Goal: Communication & Community: Share content

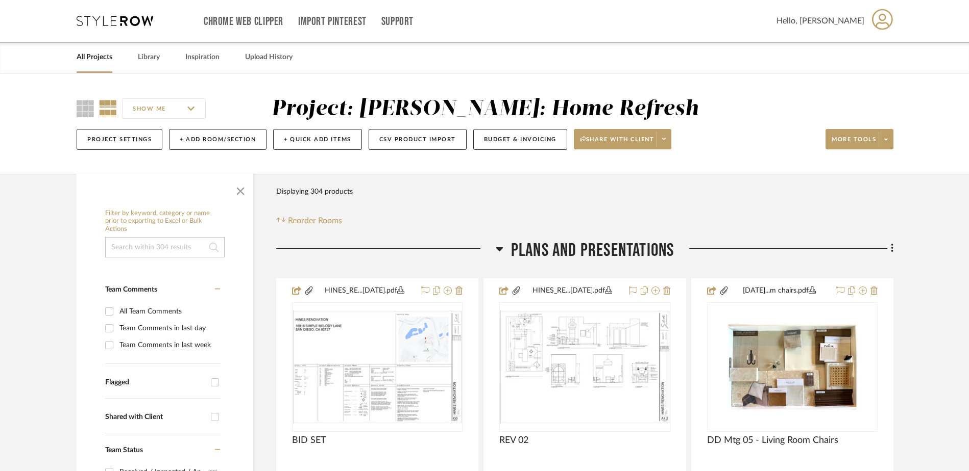
click at [99, 59] on link "All Projects" at bounding box center [95, 58] width 36 height 14
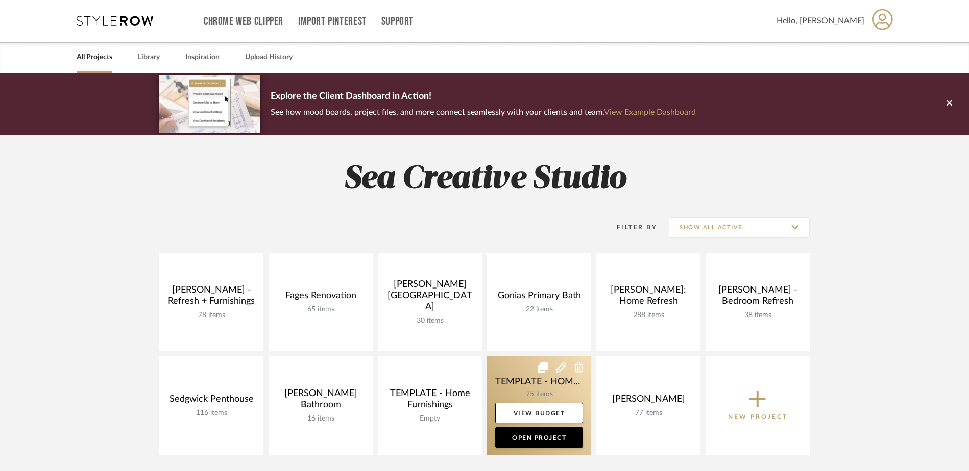
click at [531, 391] on link at bounding box center [539, 406] width 104 height 98
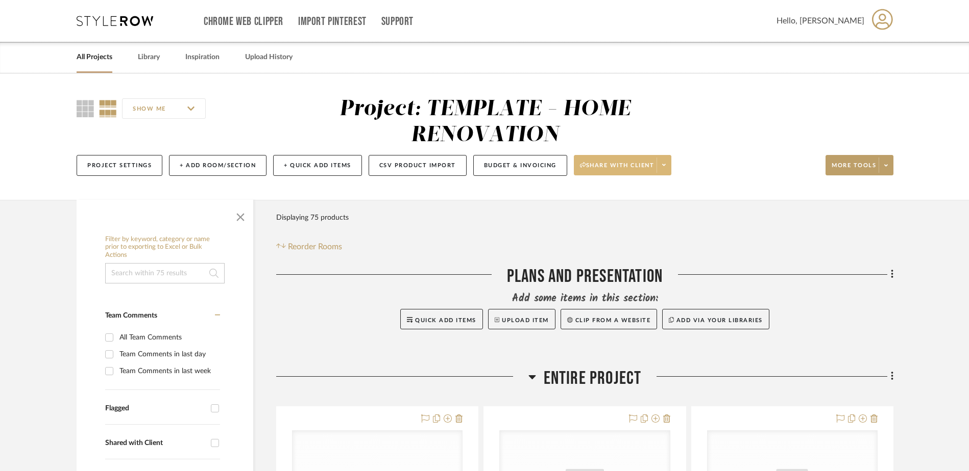
click at [663, 169] on span at bounding box center [663, 165] width 14 height 15
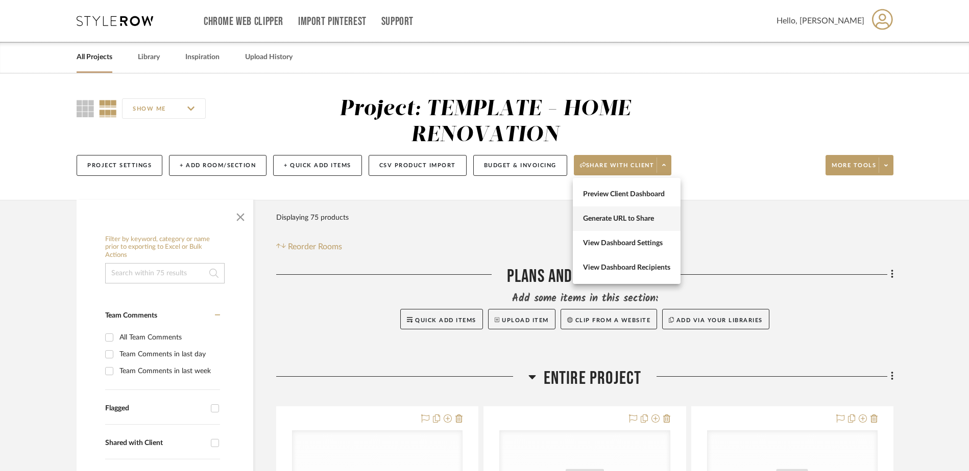
click at [653, 215] on span "Generate URL to Share" at bounding box center [626, 219] width 87 height 9
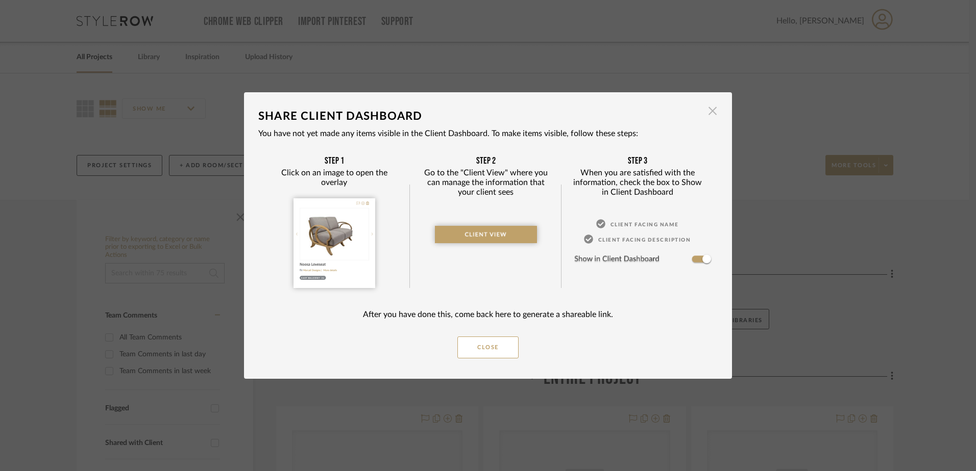
click at [704, 105] on span "button" at bounding box center [712, 111] width 20 height 20
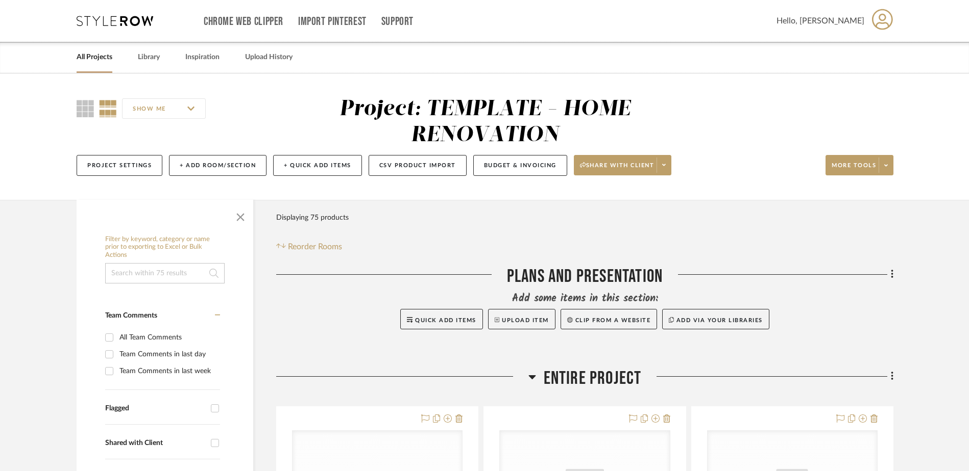
click at [86, 65] on div "All Projects" at bounding box center [95, 57] width 36 height 31
click at [88, 61] on link "All Projects" at bounding box center [95, 58] width 36 height 14
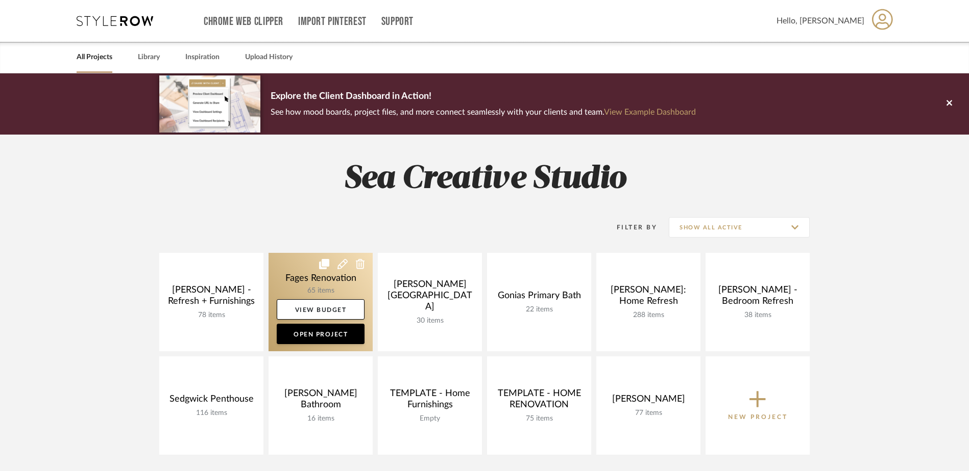
click at [302, 287] on link at bounding box center [320, 302] width 104 height 98
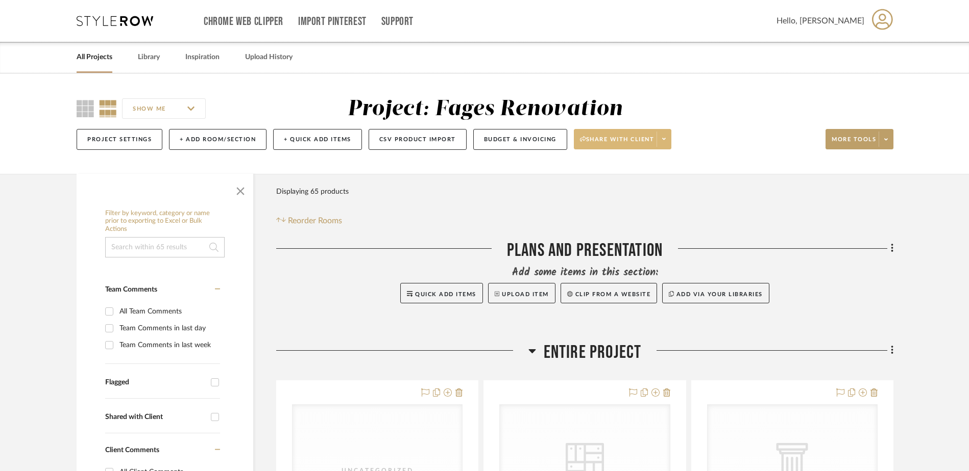
click at [667, 134] on span at bounding box center [663, 139] width 14 height 15
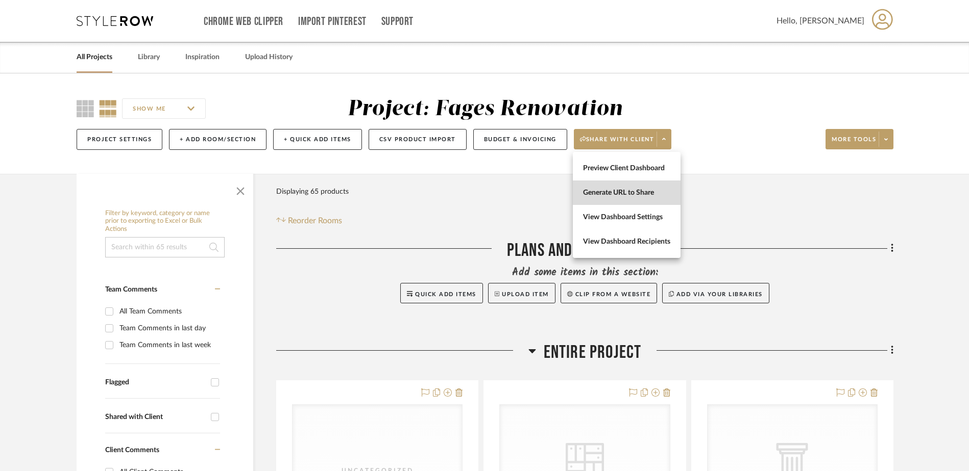
click at [647, 182] on button "Generate URL to Share" at bounding box center [627, 193] width 108 height 24
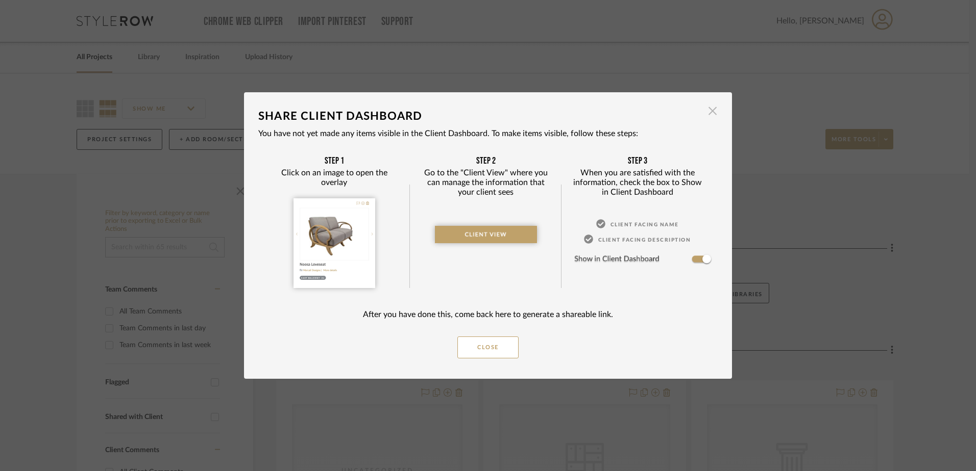
click at [712, 110] on span "button" at bounding box center [712, 111] width 20 height 20
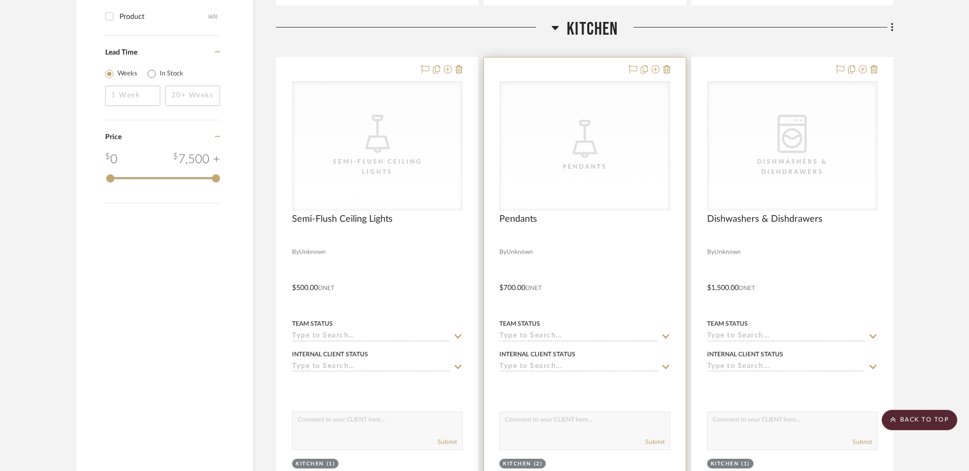
scroll to position [1276, 0]
click at [602, 167] on div "Pendants" at bounding box center [584, 166] width 102 height 10
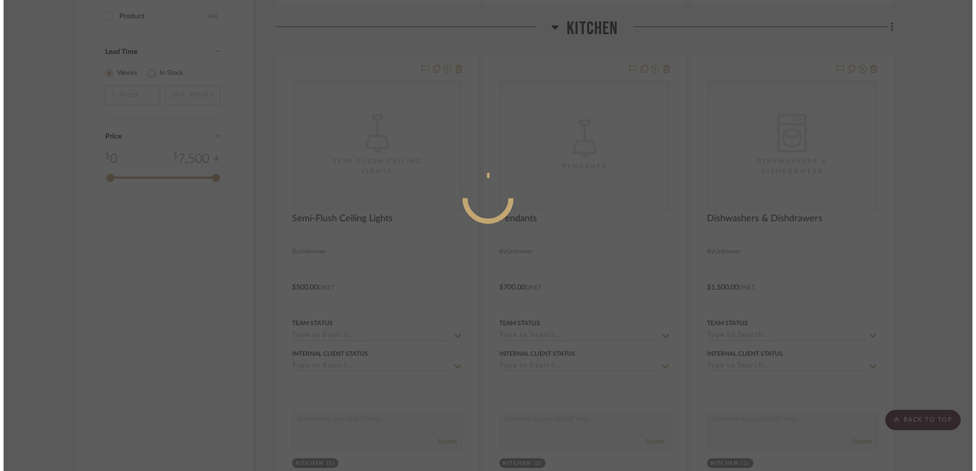
scroll to position [0, 0]
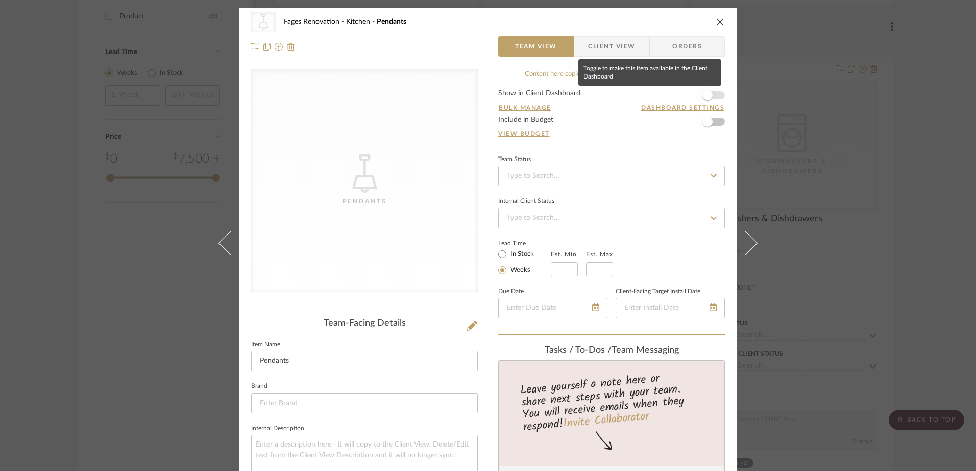
click at [708, 98] on span "button" at bounding box center [707, 95] width 10 height 10
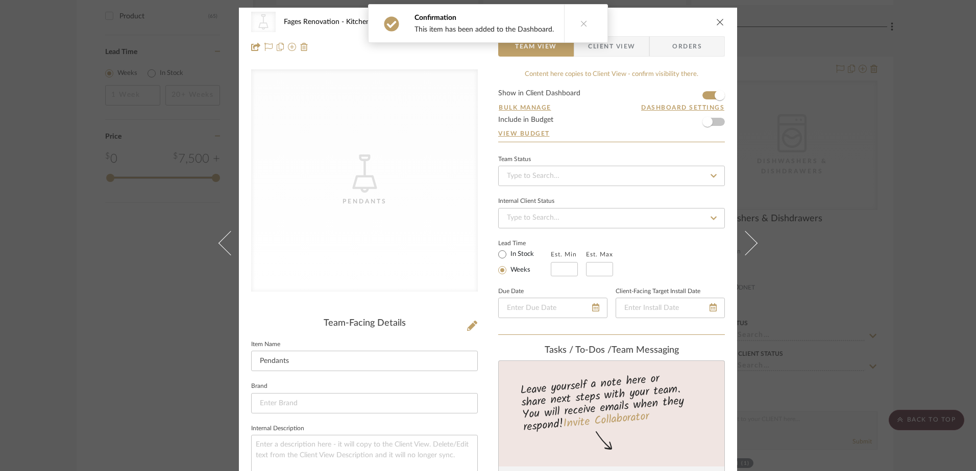
click at [716, 21] on icon "close" at bounding box center [720, 22] width 8 height 8
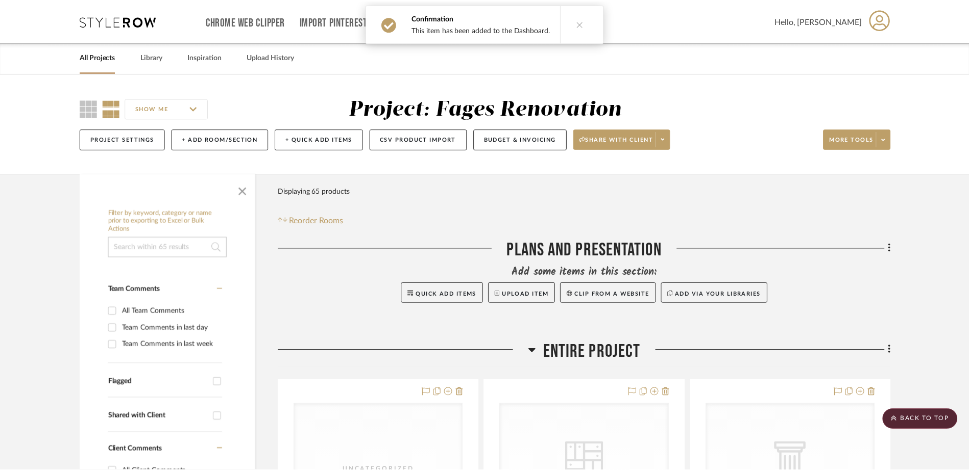
scroll to position [1276, 0]
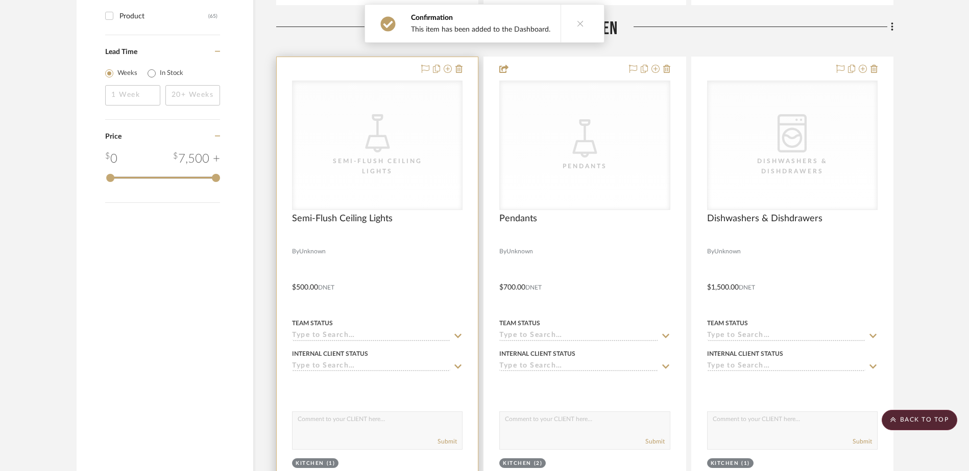
click at [419, 153] on div "CategoryIconLighting Created with Sketch. Semi-Flush Ceiling Lights" at bounding box center [376, 145] width 169 height 129
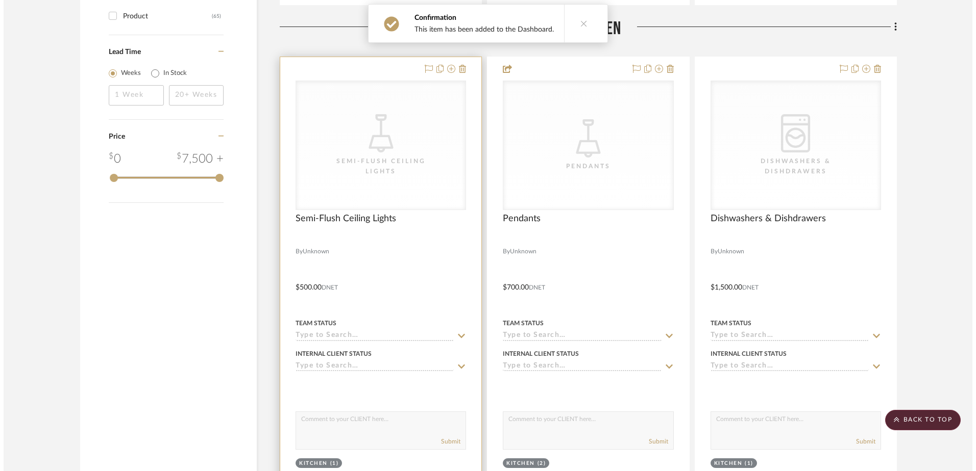
scroll to position [0, 0]
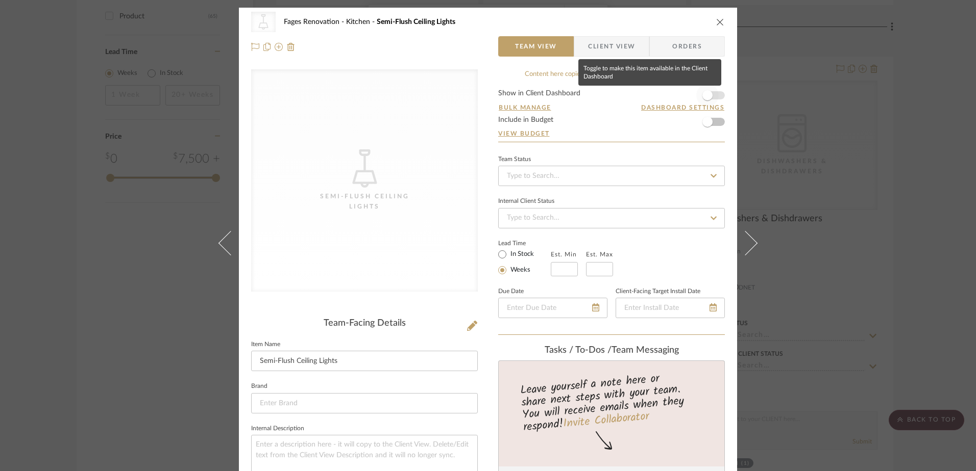
click at [712, 94] on span "button" at bounding box center [707, 95] width 22 height 22
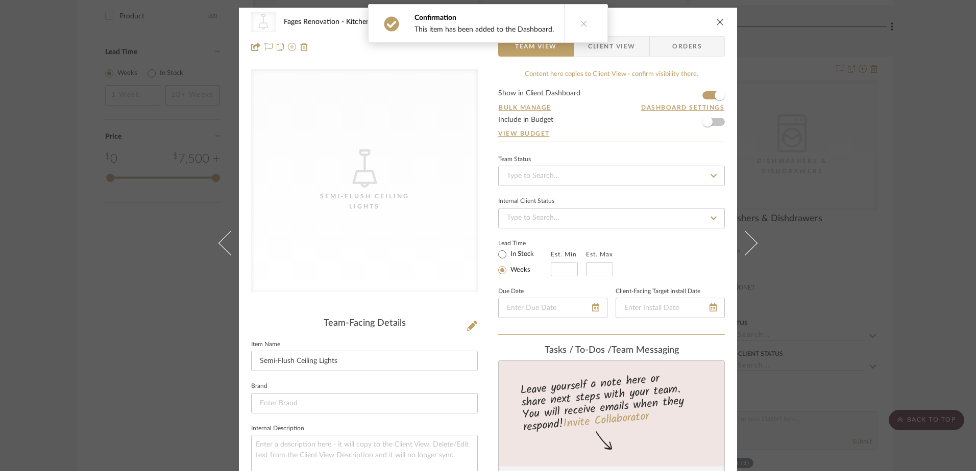
click at [716, 23] on icon "close" at bounding box center [720, 22] width 8 height 8
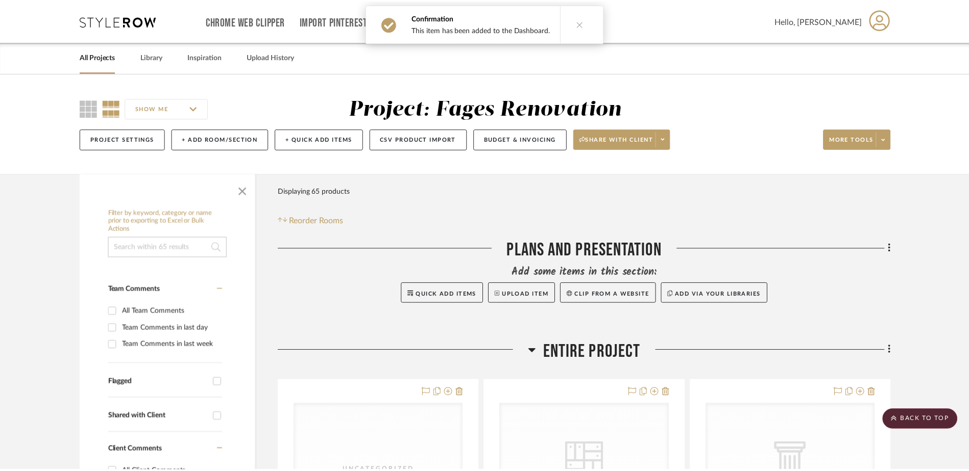
scroll to position [1276, 0]
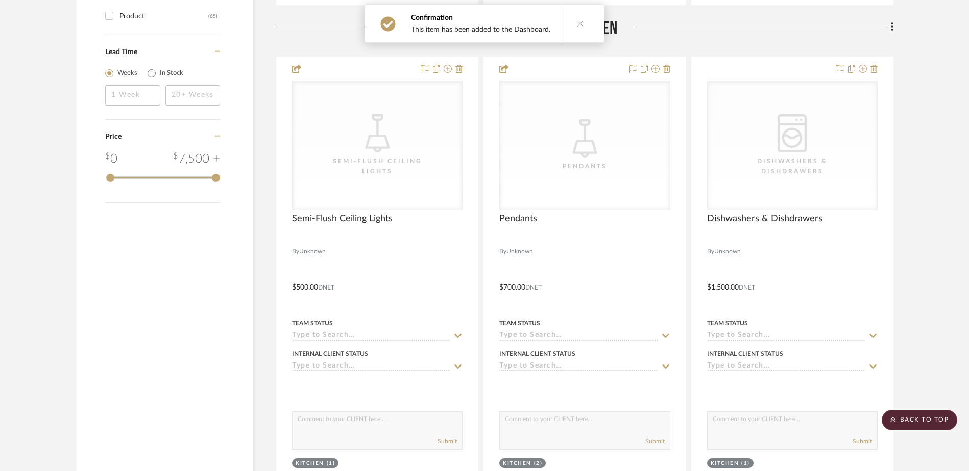
click at [577, 23] on icon at bounding box center [580, 23] width 7 height 7
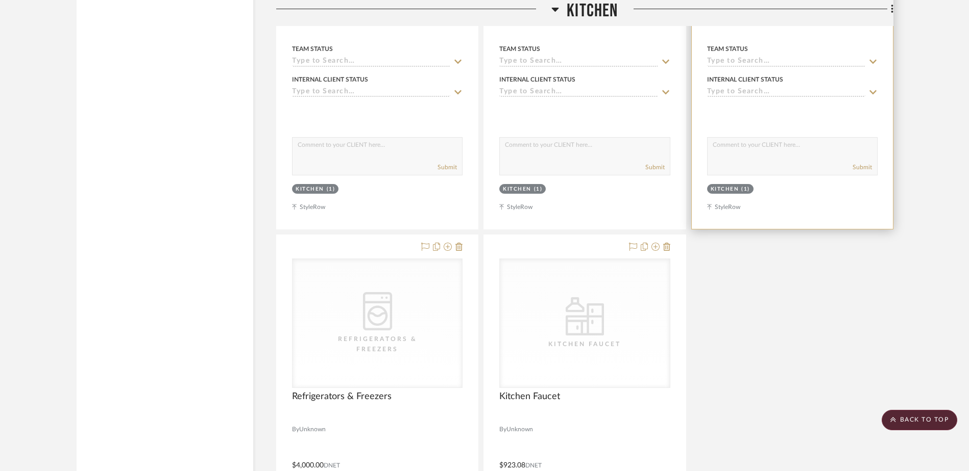
scroll to position [2092, 0]
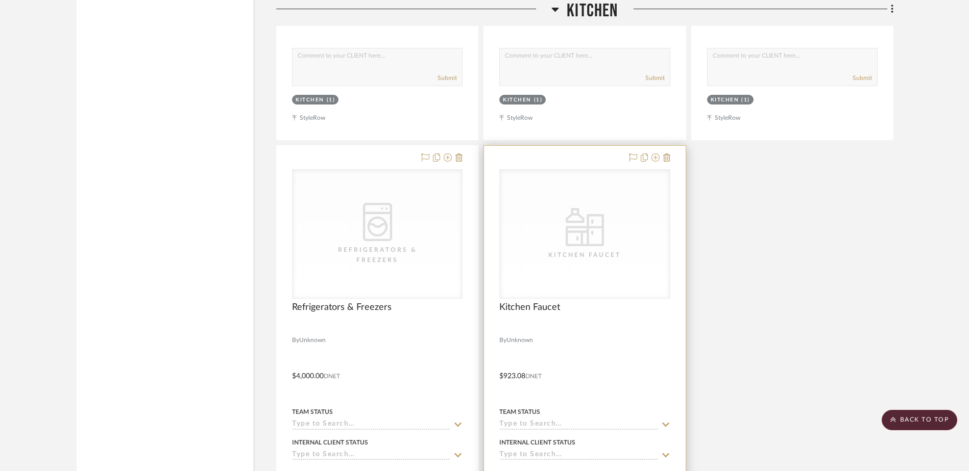
click at [0, 0] on div "Kitchen Faucet" at bounding box center [0, 0] width 0 height 0
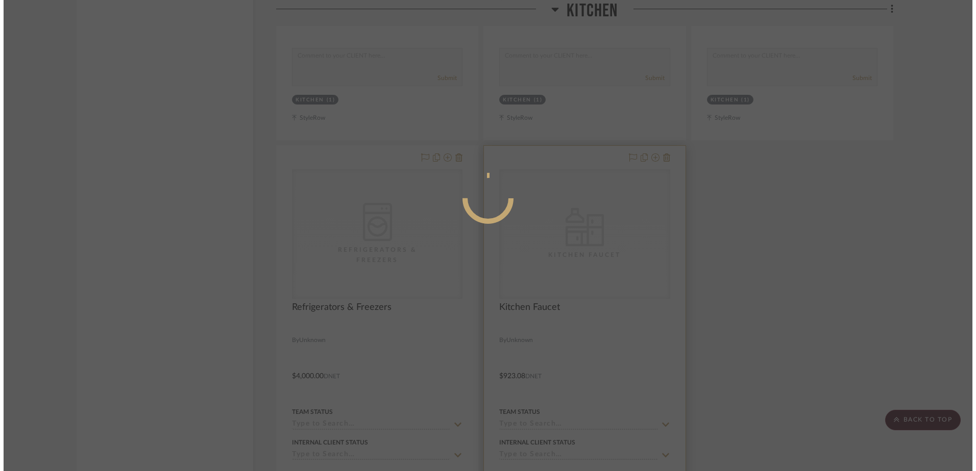
scroll to position [0, 0]
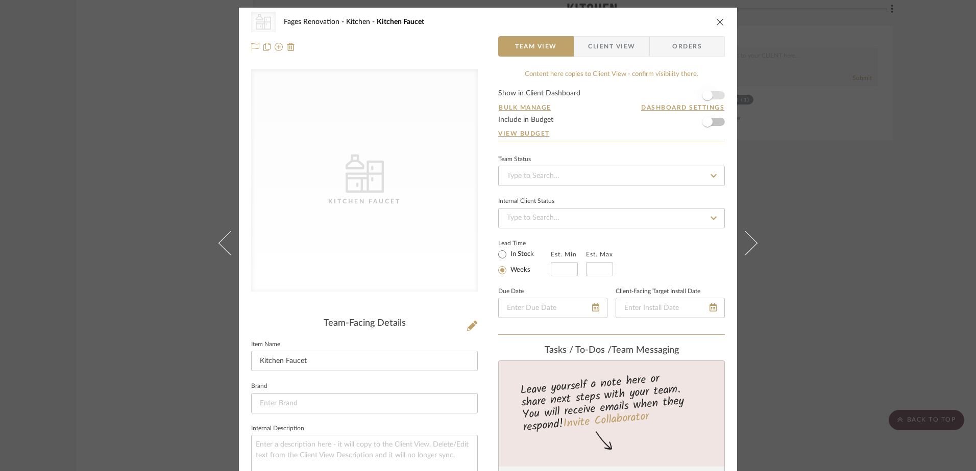
click at [714, 94] on span "button" at bounding box center [707, 95] width 22 height 22
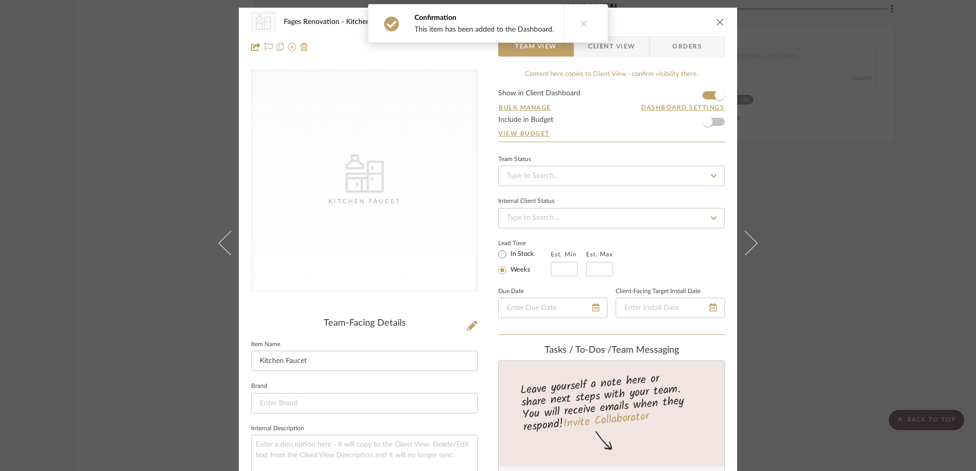
click at [716, 18] on icon "close" at bounding box center [720, 22] width 8 height 8
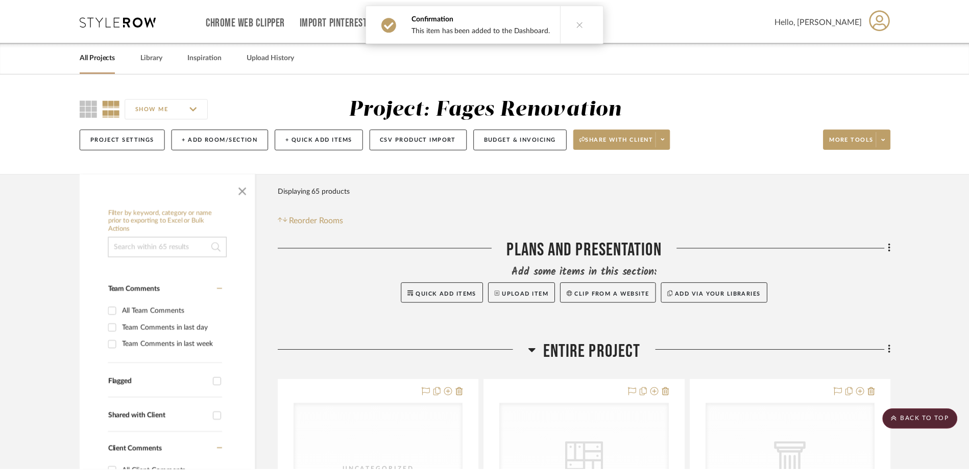
scroll to position [2092, 0]
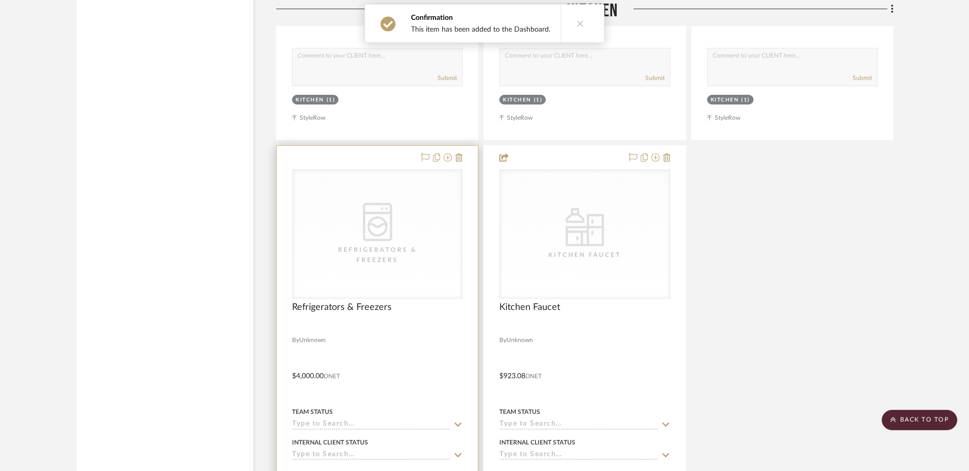
click at [0, 0] on div "CategoryIconAppliances Created with Sketch. Refrigerators & Freezers" at bounding box center [0, 0] width 0 height 0
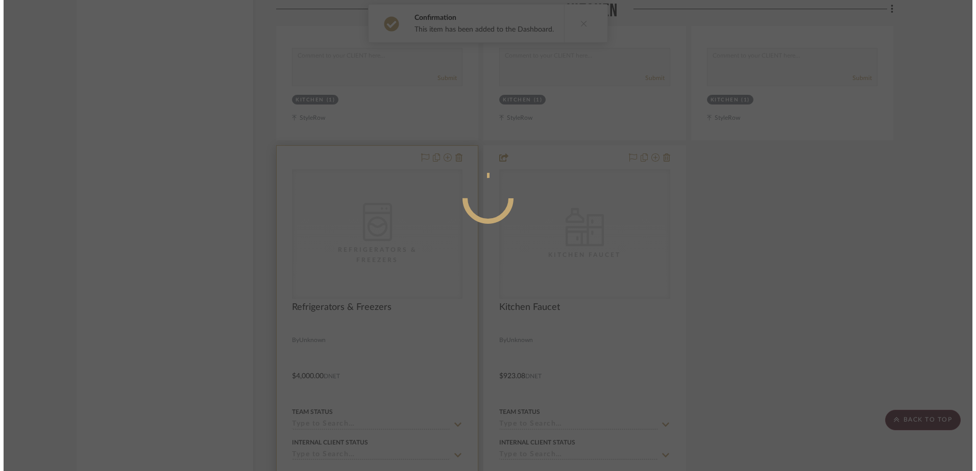
scroll to position [0, 0]
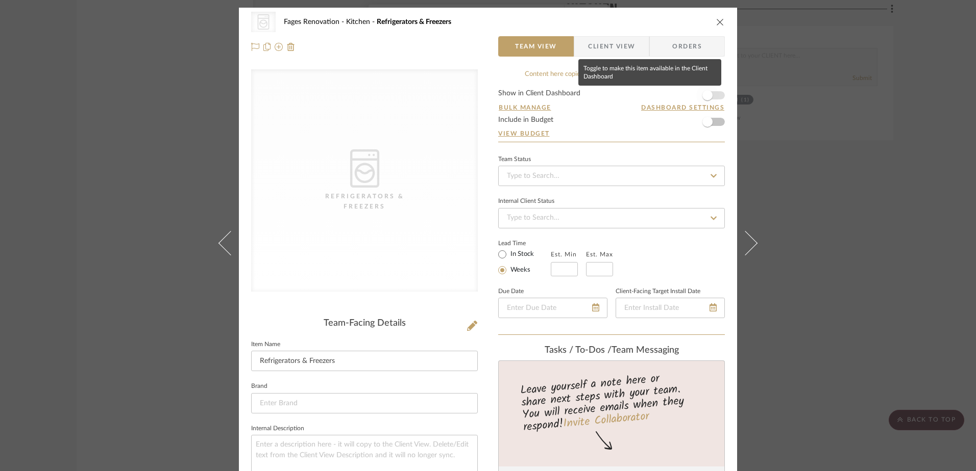
click at [704, 97] on span "button" at bounding box center [707, 95] width 10 height 10
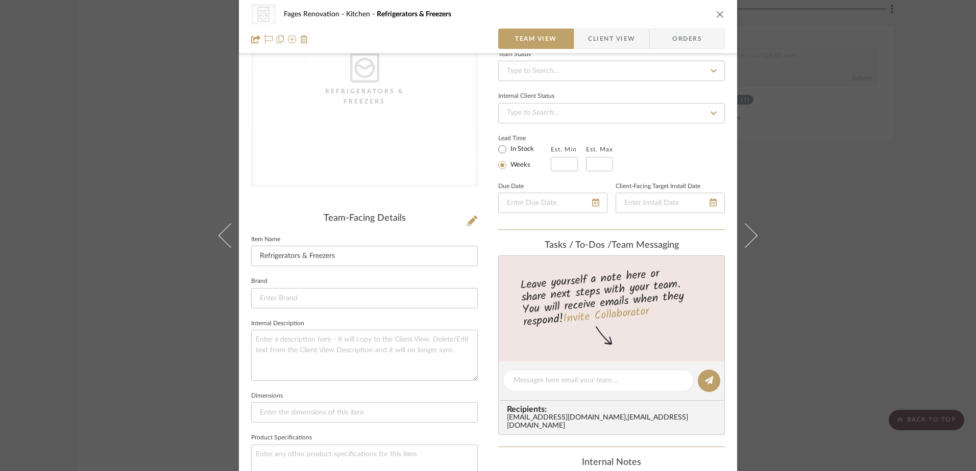
scroll to position [102, 0]
click at [716, 15] on icon "close" at bounding box center [720, 14] width 8 height 8
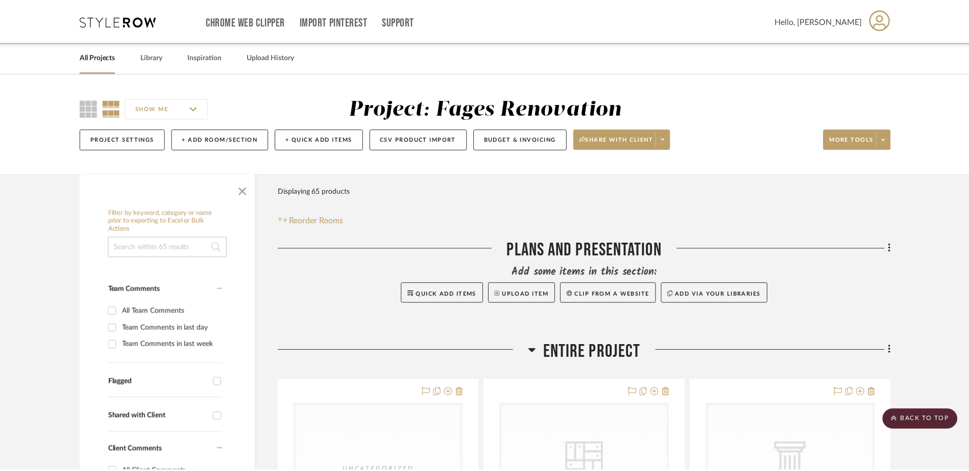
scroll to position [2092, 0]
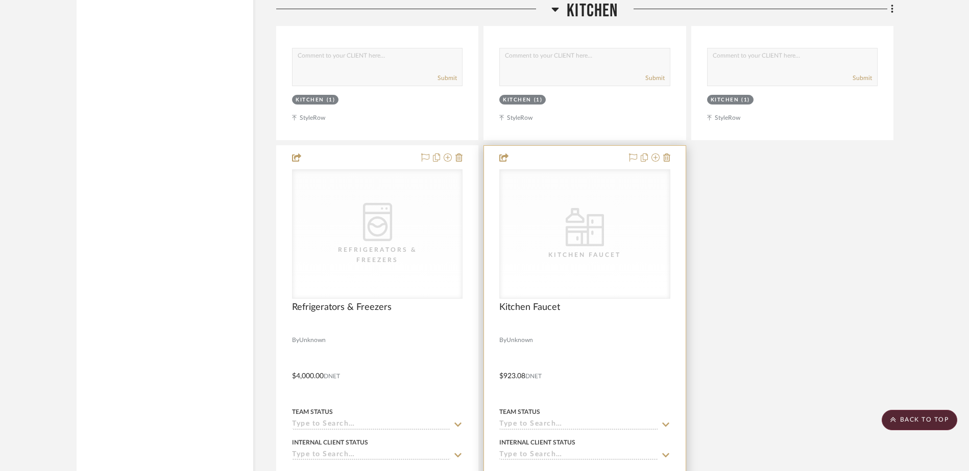
click at [544, 264] on div "CategoryIconKitchen Kitchen Faucet" at bounding box center [584, 234] width 169 height 129
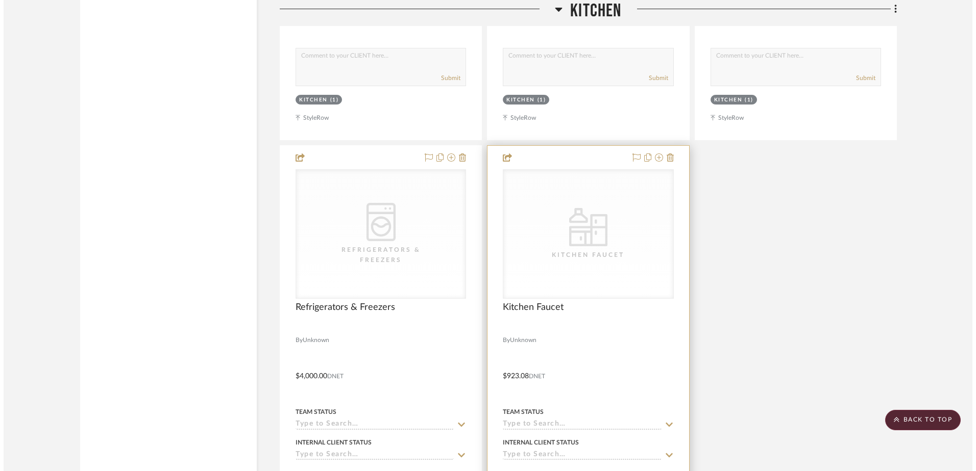
scroll to position [0, 0]
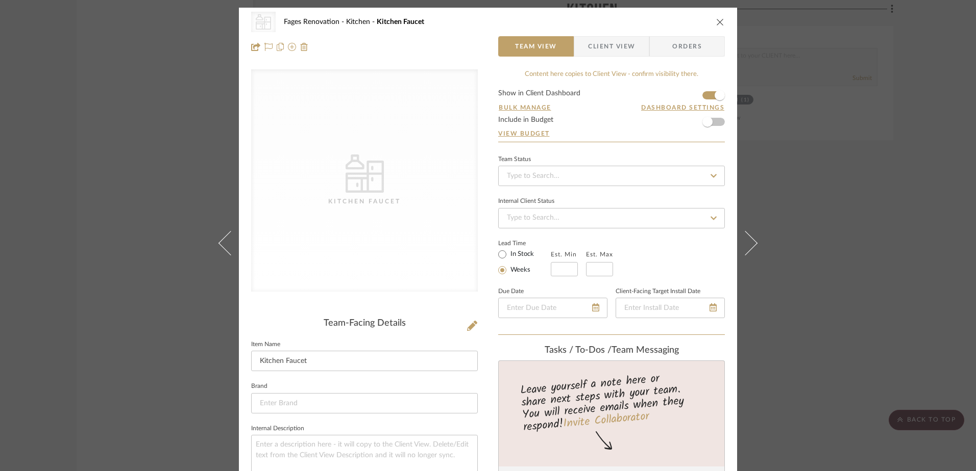
click at [717, 22] on icon "close" at bounding box center [720, 22] width 8 height 8
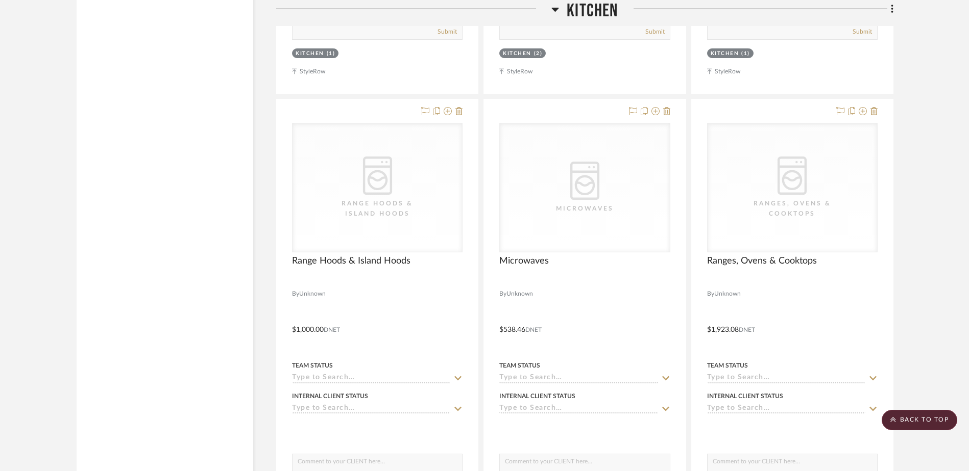
scroll to position [1684, 0]
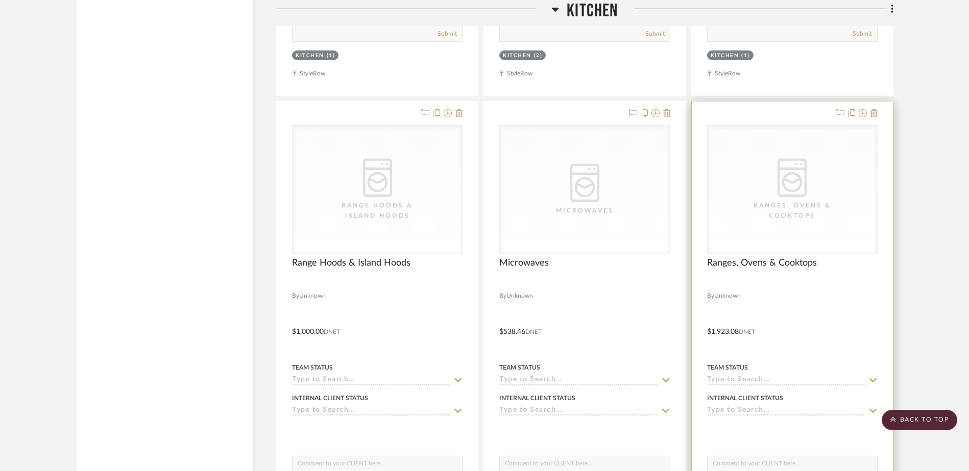
click at [783, 207] on div "Ranges, Ovens & Cooktops" at bounding box center [792, 211] width 102 height 20
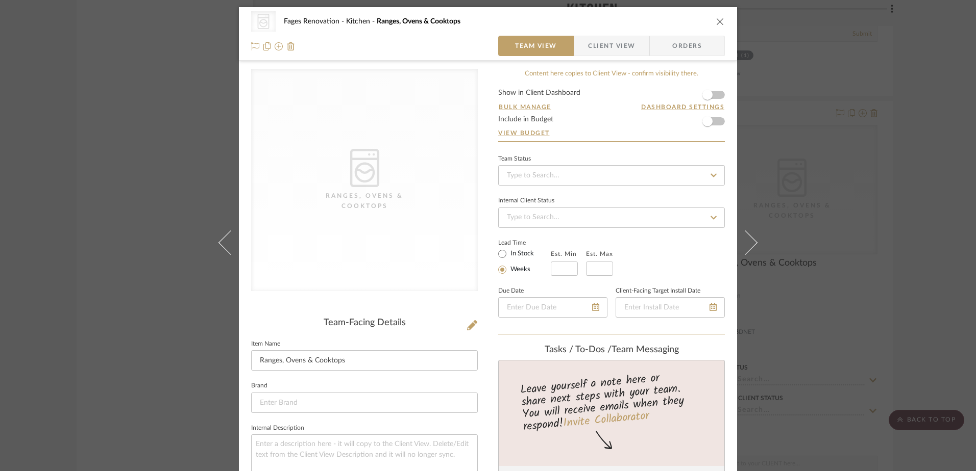
scroll to position [0, 0]
click at [706, 94] on span "button" at bounding box center [707, 95] width 10 height 10
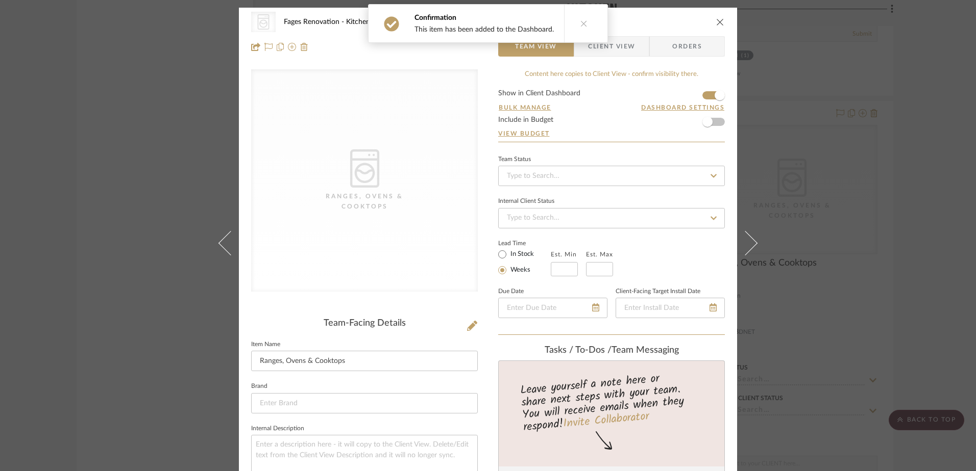
click at [717, 23] on icon "close" at bounding box center [720, 22] width 8 height 8
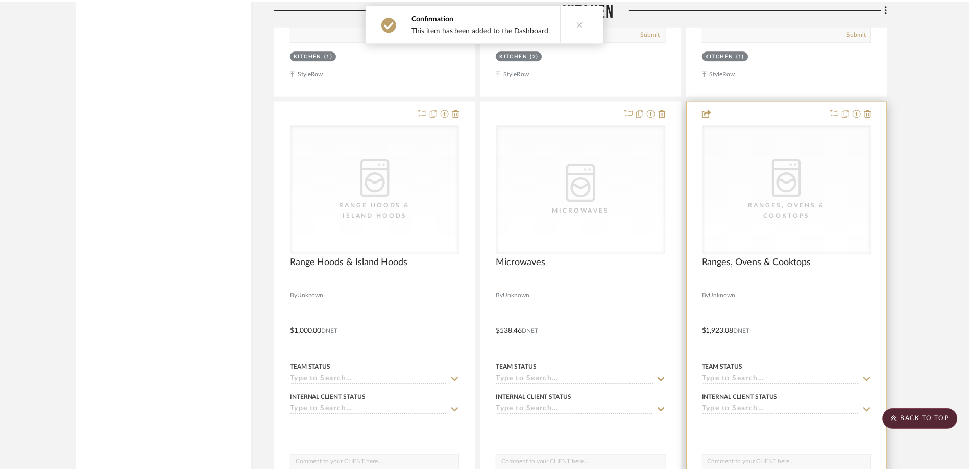
scroll to position [1684, 0]
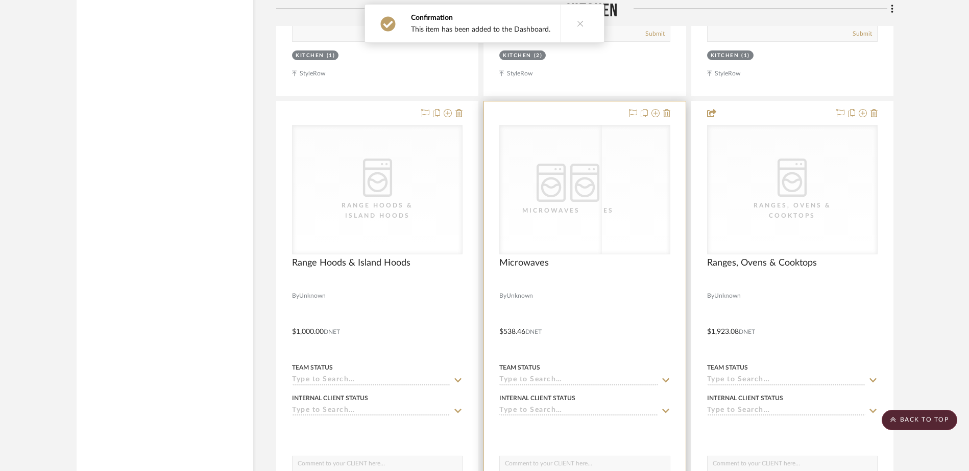
click at [589, 213] on div "CategoryIconAppliances Created with Sketch. Microwaves CategoryIconAppliances C…" at bounding box center [584, 190] width 170 height 130
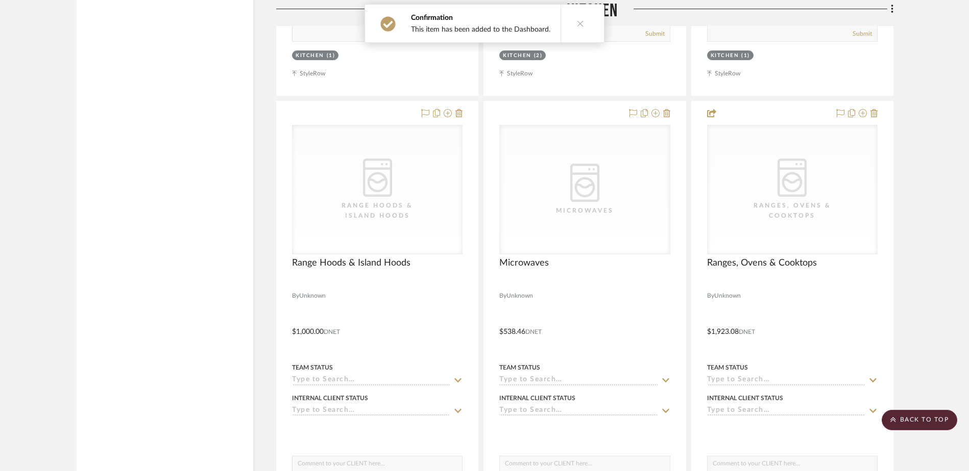
click at [580, 23] on button at bounding box center [579, 24] width 39 height 38
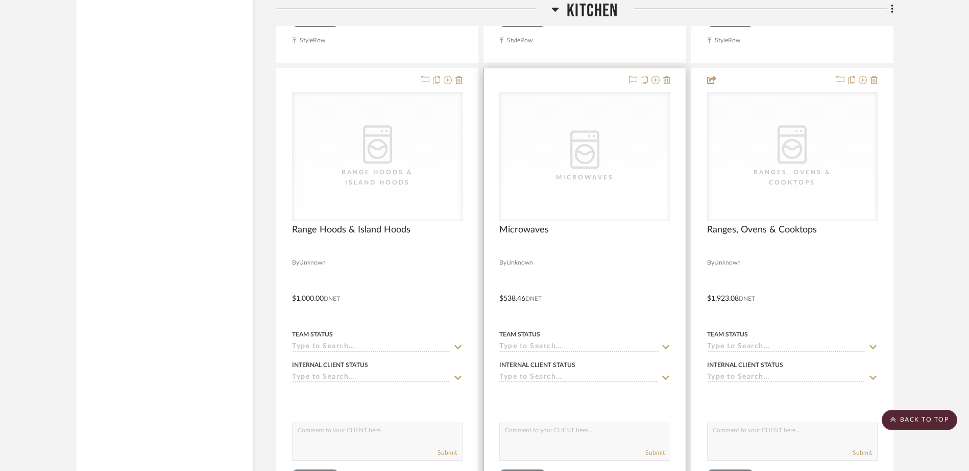
scroll to position [1735, 0]
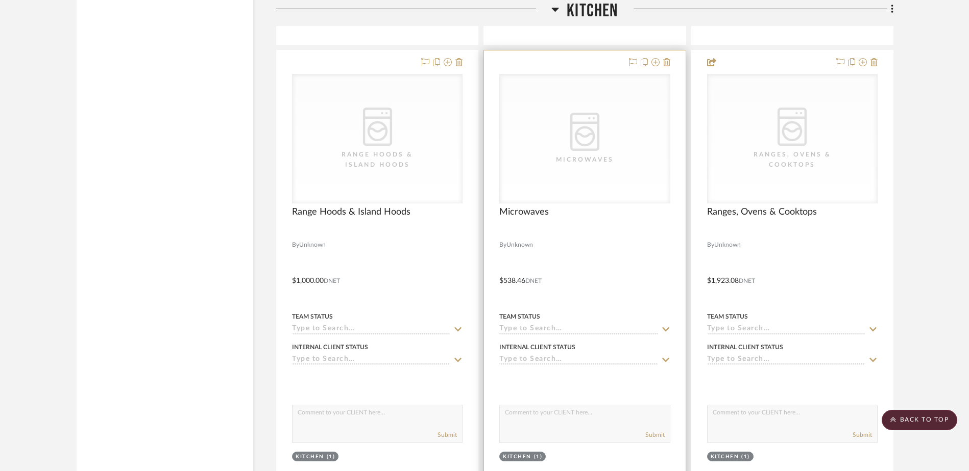
click at [580, 184] on div "CategoryIconAppliances Created with Sketch. Microwaves" at bounding box center [584, 139] width 169 height 129
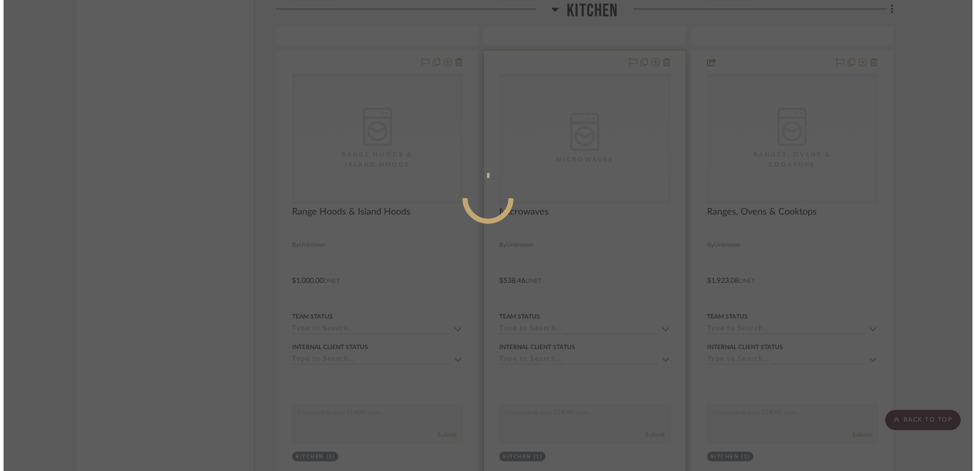
scroll to position [0, 0]
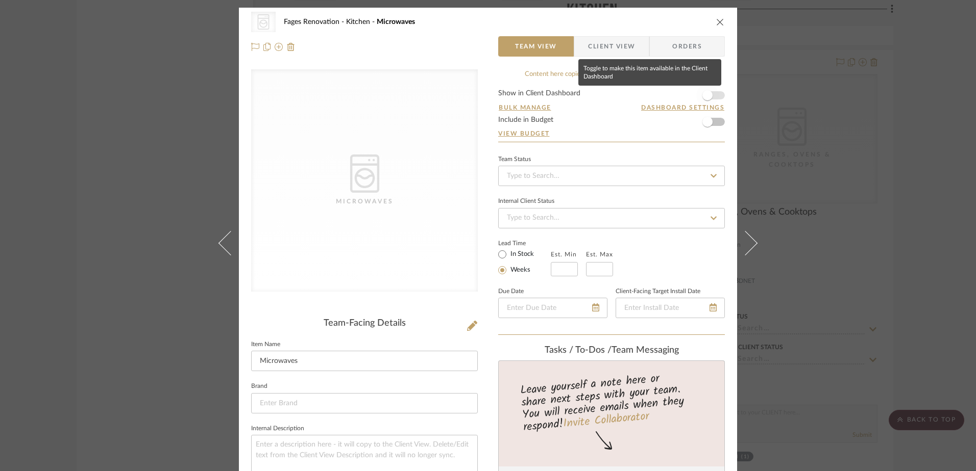
click at [709, 92] on span "button" at bounding box center [707, 95] width 22 height 22
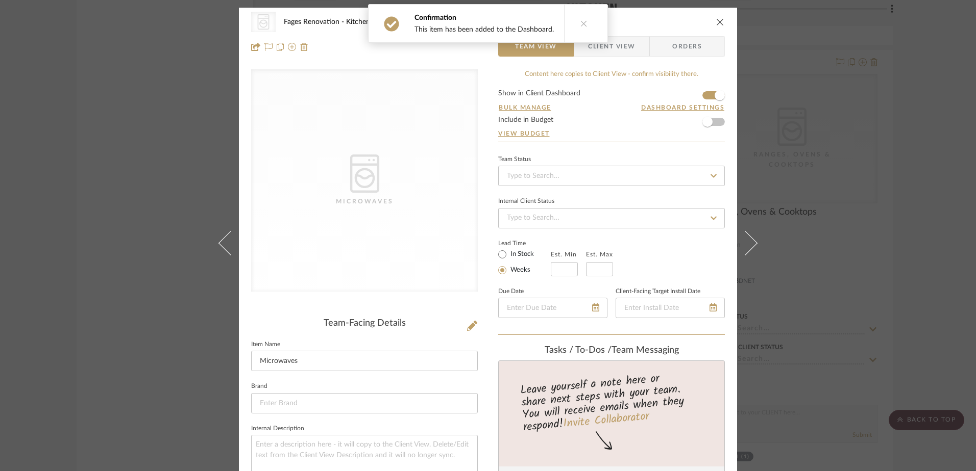
click at [718, 21] on icon "close" at bounding box center [720, 22] width 8 height 8
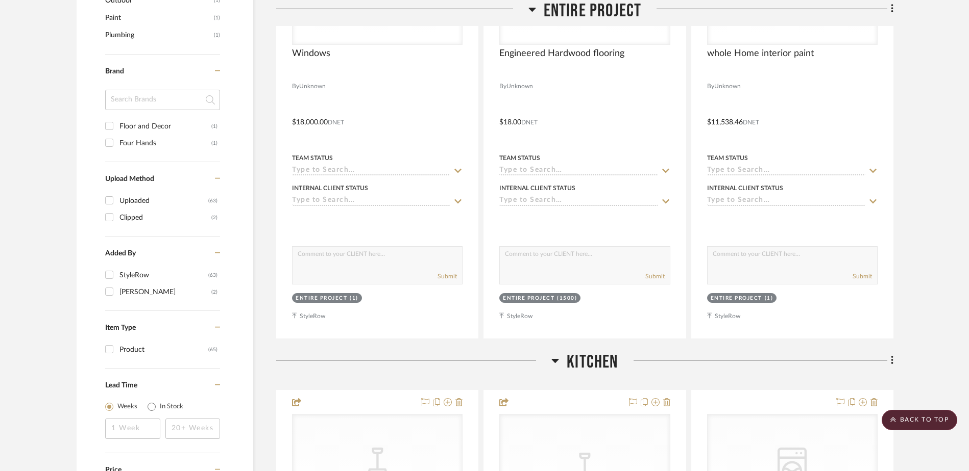
scroll to position [816, 0]
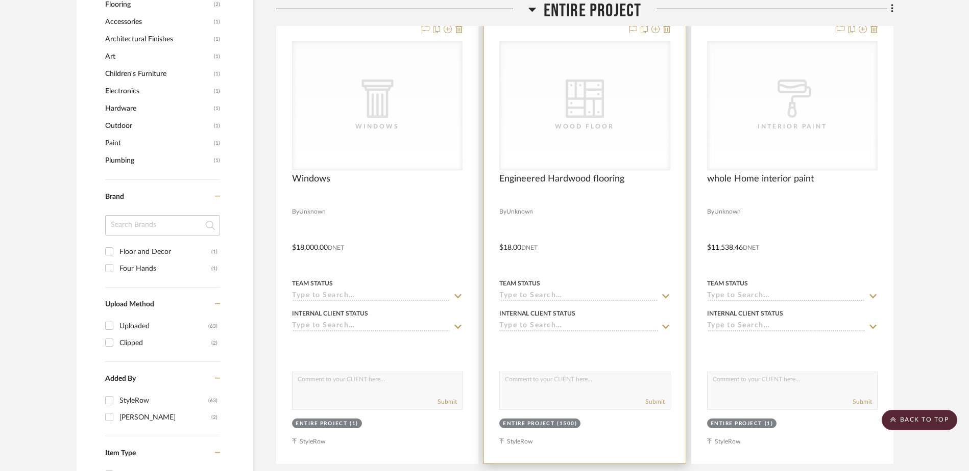
click at [0, 0] on div "CategoryIconFlooring Created with Sketch. Wood Floor" at bounding box center [0, 0] width 0 height 0
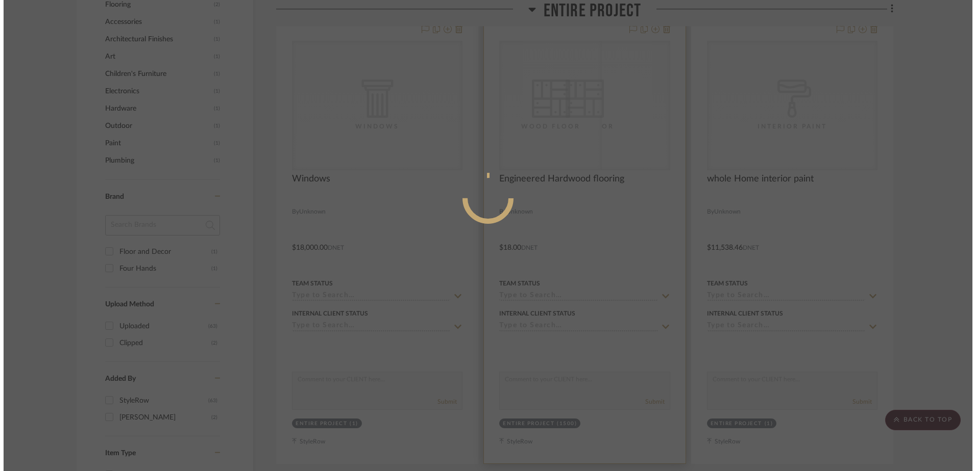
scroll to position [0, 0]
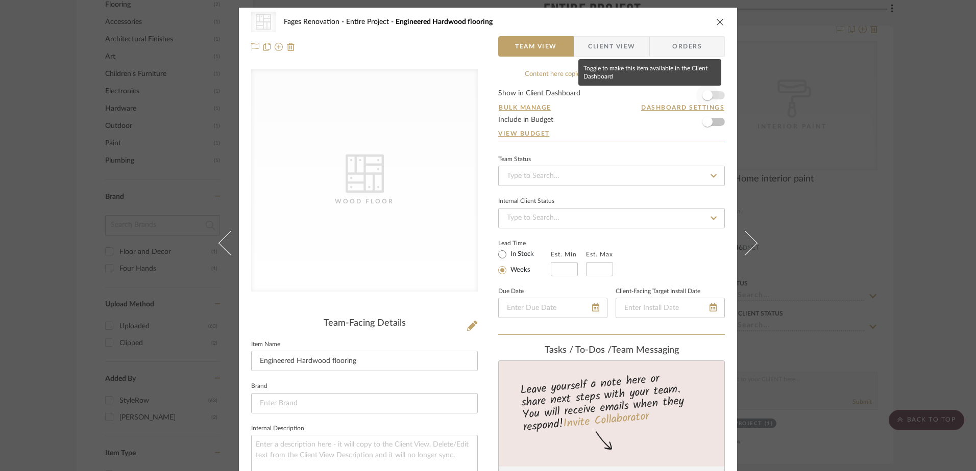
click at [710, 94] on span "button" at bounding box center [707, 95] width 22 height 22
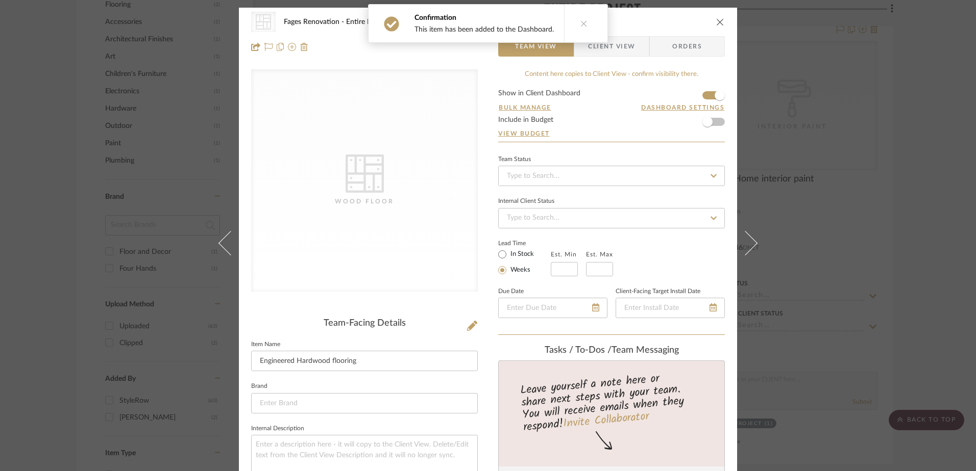
click at [716, 19] on icon "close" at bounding box center [720, 22] width 8 height 8
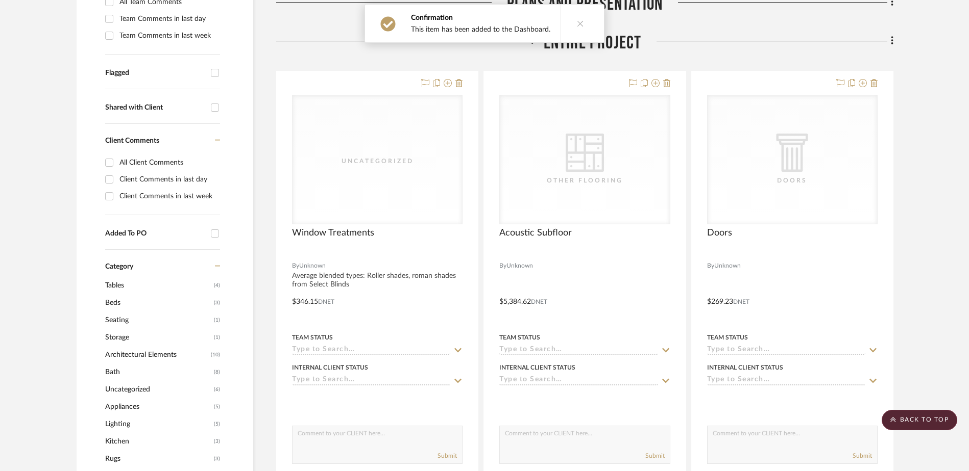
scroll to position [306, 0]
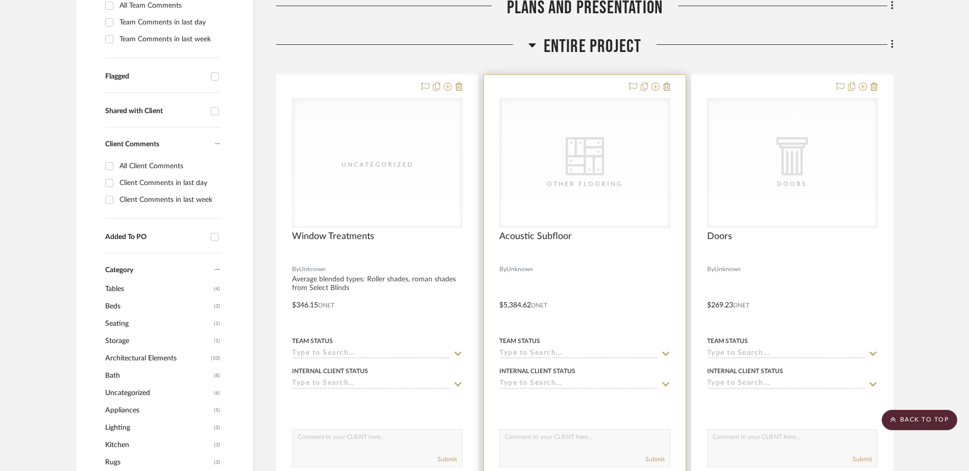
click at [596, 183] on div "Other Flooring" at bounding box center [584, 184] width 102 height 10
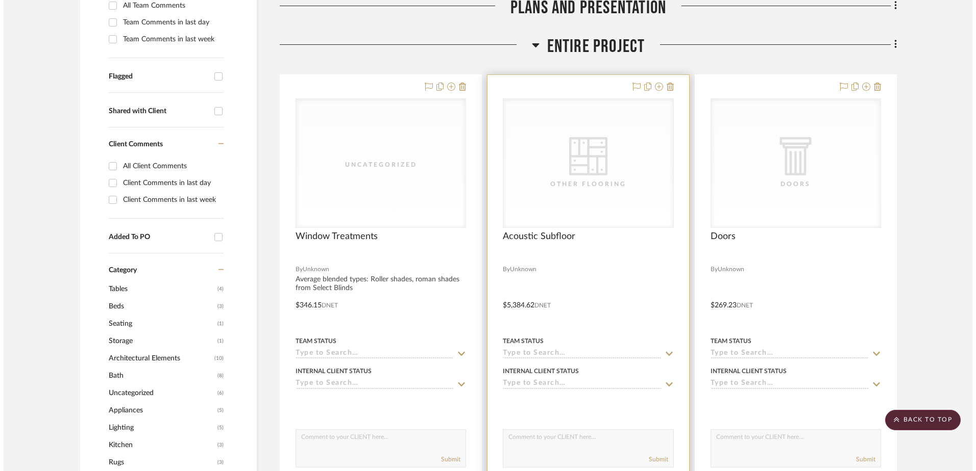
scroll to position [0, 0]
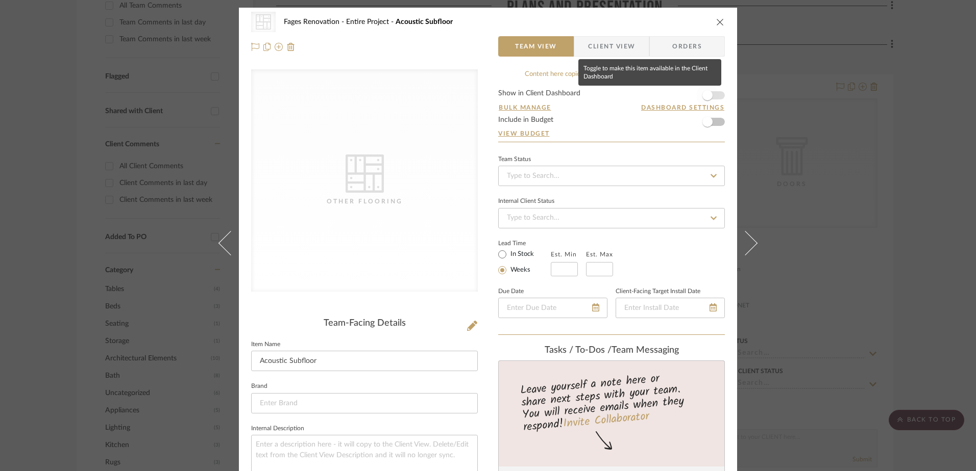
click at [706, 96] on span "button" at bounding box center [707, 95] width 10 height 10
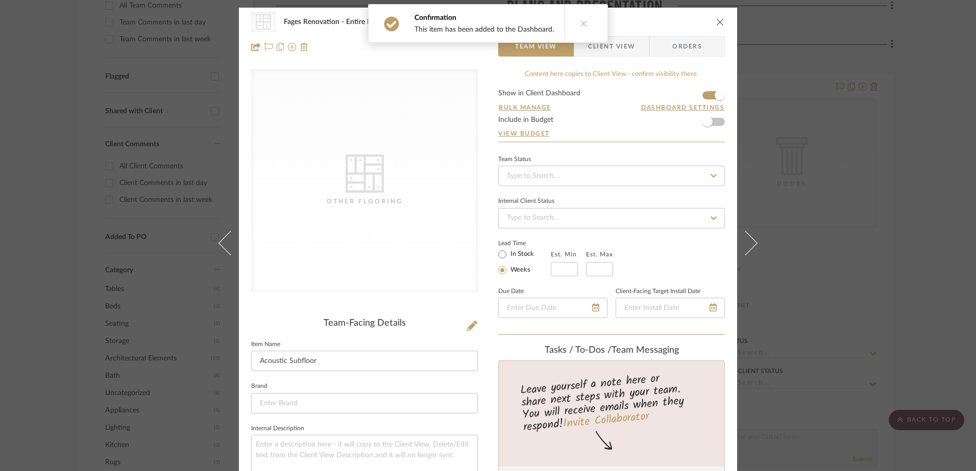
click at [716, 20] on icon "close" at bounding box center [720, 22] width 8 height 8
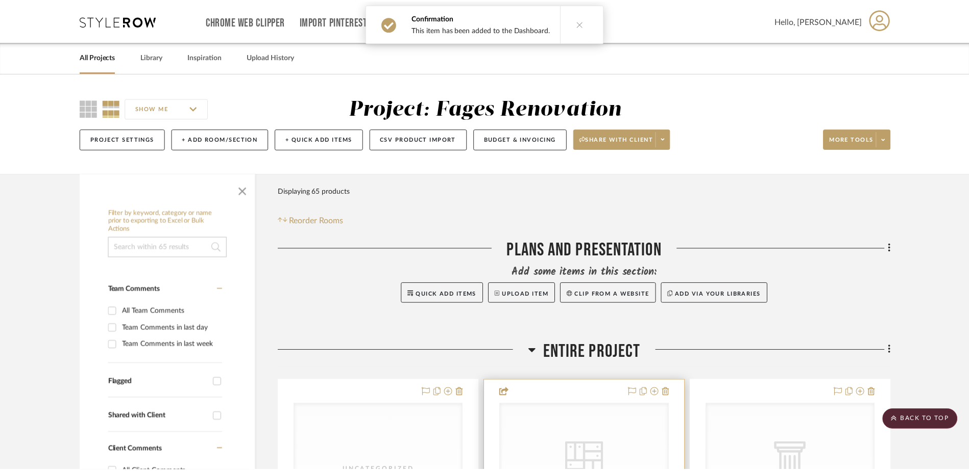
scroll to position [306, 0]
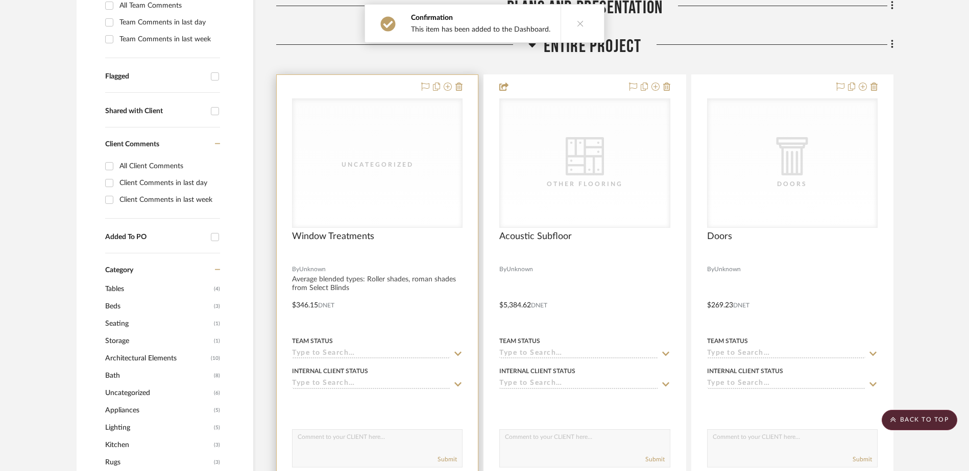
click at [0, 0] on div "Uncategorized" at bounding box center [0, 0] width 0 height 0
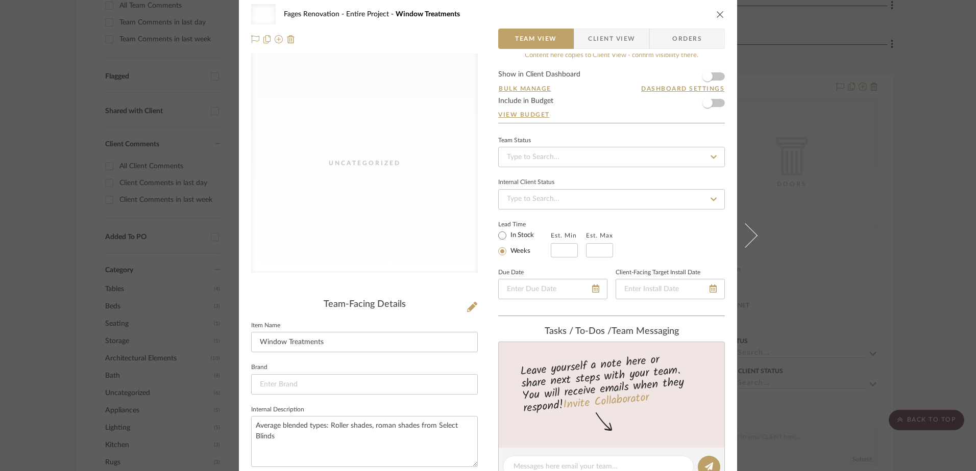
scroll to position [0, 0]
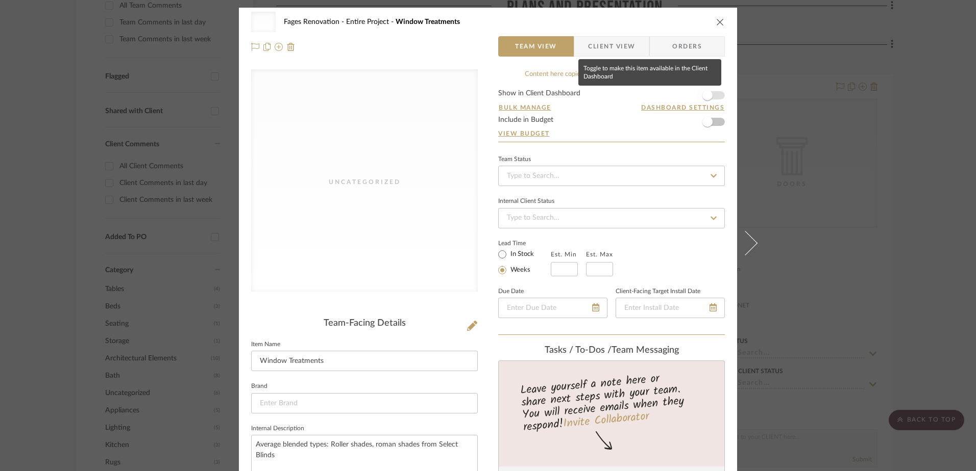
click at [702, 95] on span "button" at bounding box center [707, 95] width 10 height 10
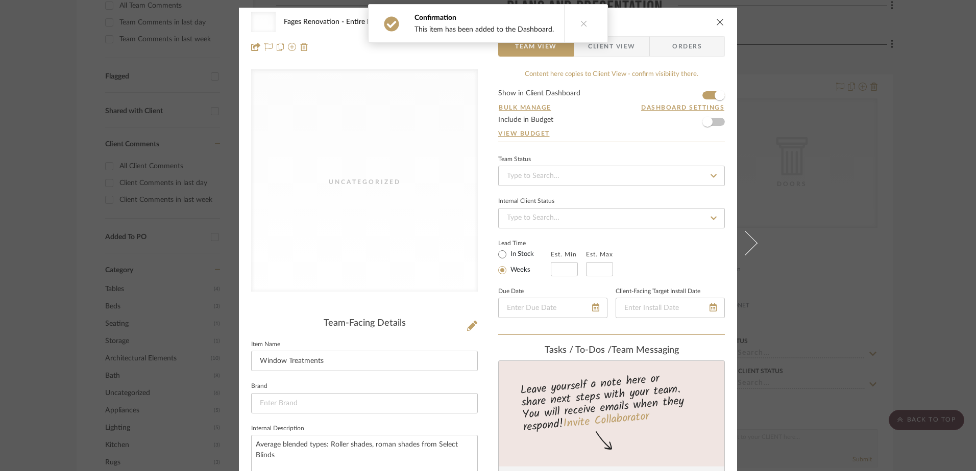
drag, startPoint x: 583, startPoint y: 24, endPoint x: 722, endPoint y: 16, distance: 139.5
click at [583, 24] on icon at bounding box center [583, 23] width 7 height 7
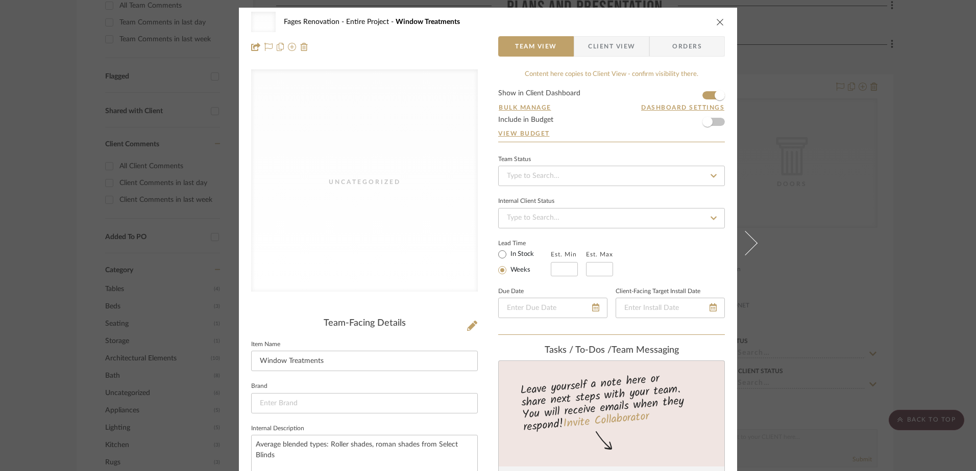
click at [716, 22] on icon "close" at bounding box center [720, 22] width 8 height 8
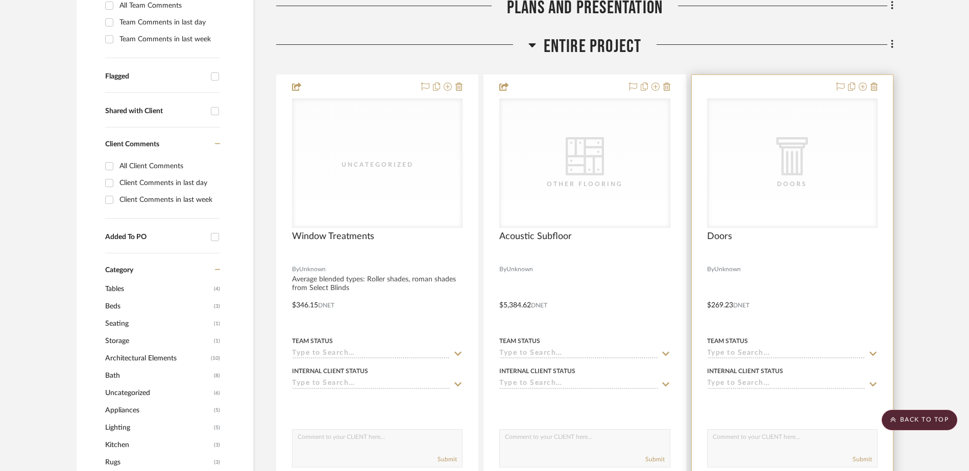
click at [0, 0] on icon at bounding box center [0, 0] width 0 height 0
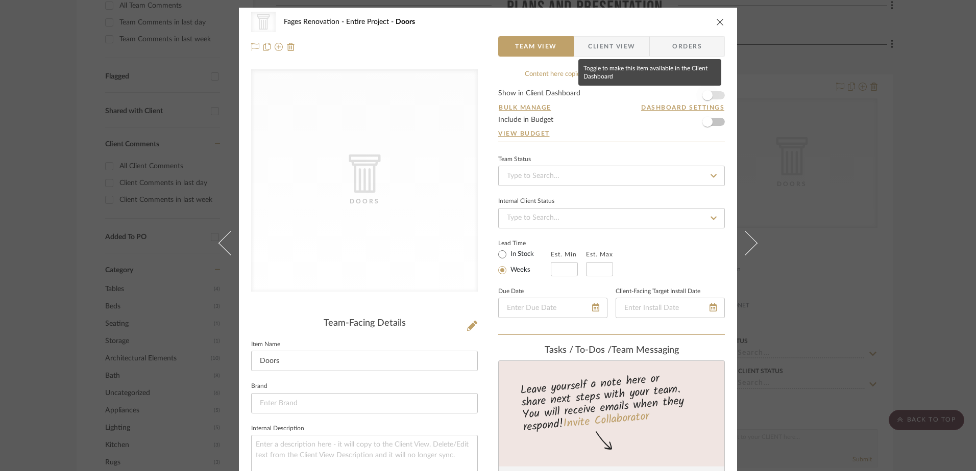
click at [704, 97] on span "button" at bounding box center [707, 95] width 10 height 10
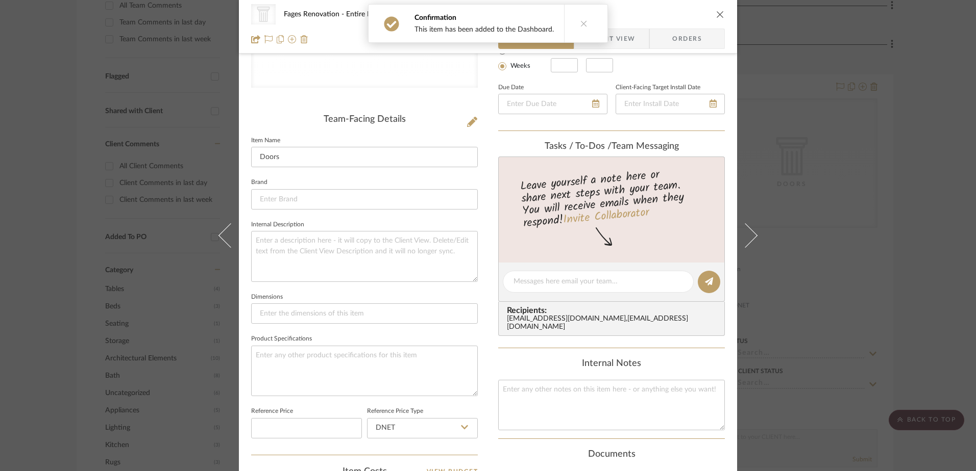
click at [582, 26] on icon at bounding box center [583, 23] width 7 height 7
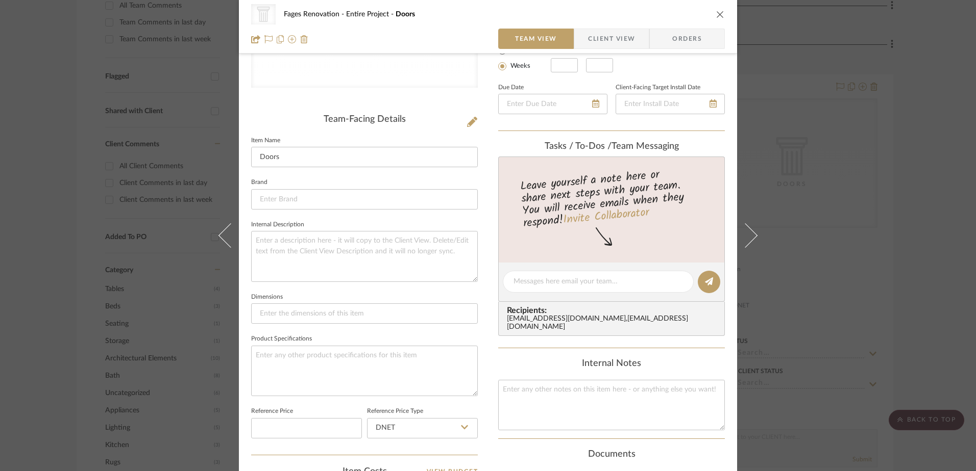
click at [716, 15] on icon "close" at bounding box center [720, 14] width 8 height 8
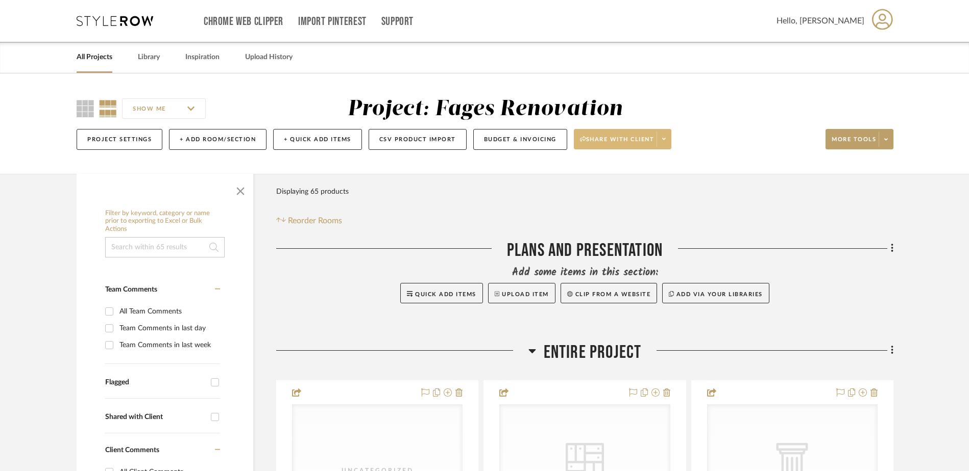
click at [665, 140] on icon at bounding box center [664, 139] width 4 height 6
click at [657, 189] on span "Generate URL to Share" at bounding box center [626, 193] width 87 height 9
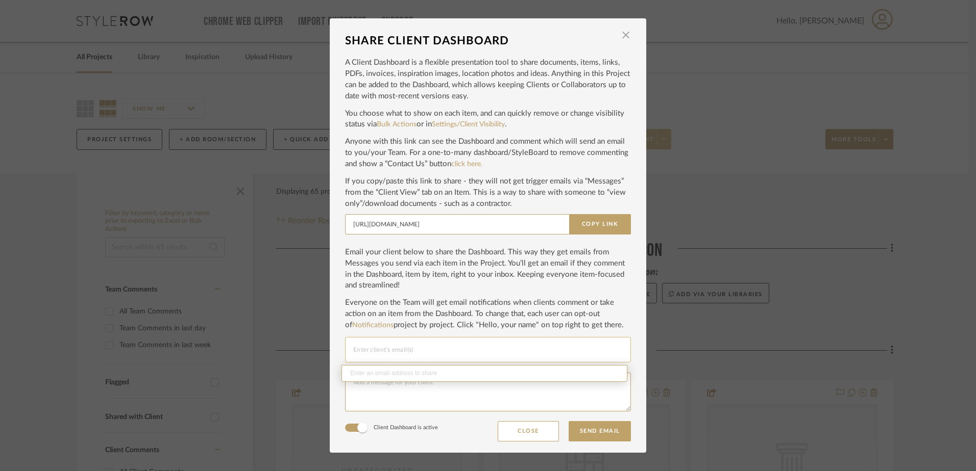
click at [447, 346] on input "Email selection" at bounding box center [487, 350] width 269 height 12
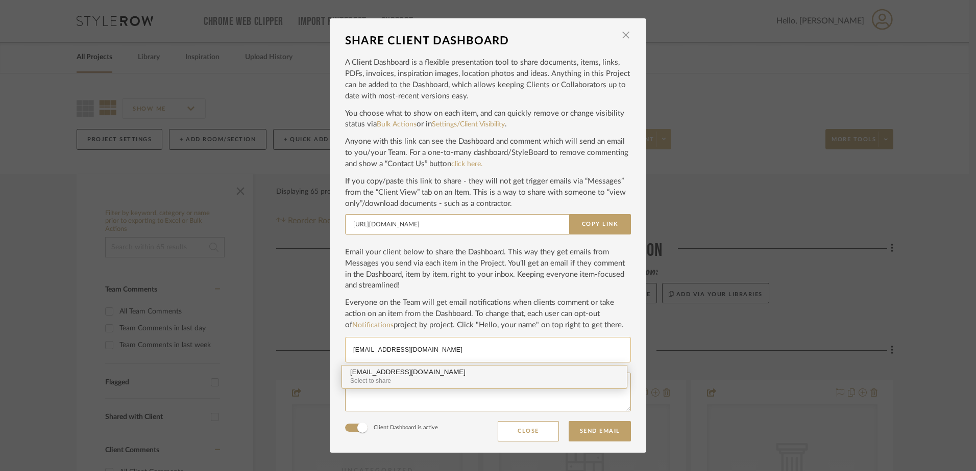
type input "[EMAIL_ADDRESS][DOMAIN_NAME]"
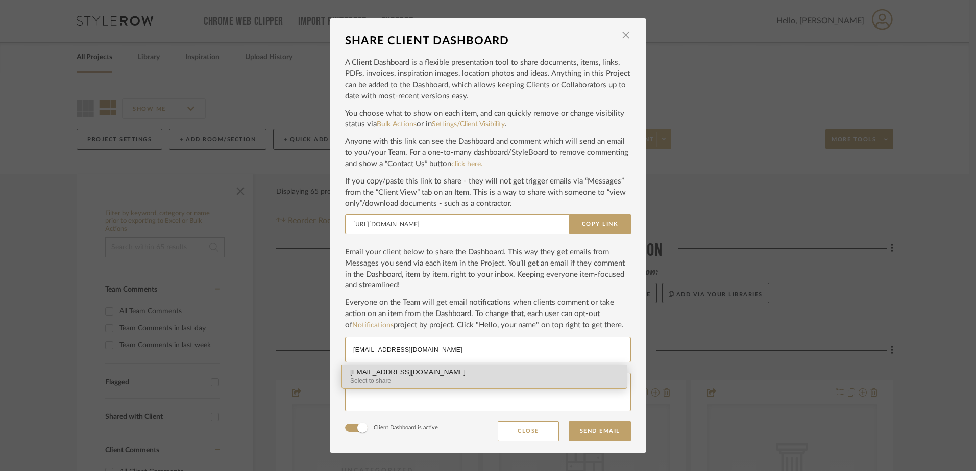
click at [441, 371] on div "[EMAIL_ADDRESS][DOMAIN_NAME]" at bounding box center [484, 373] width 268 height 8
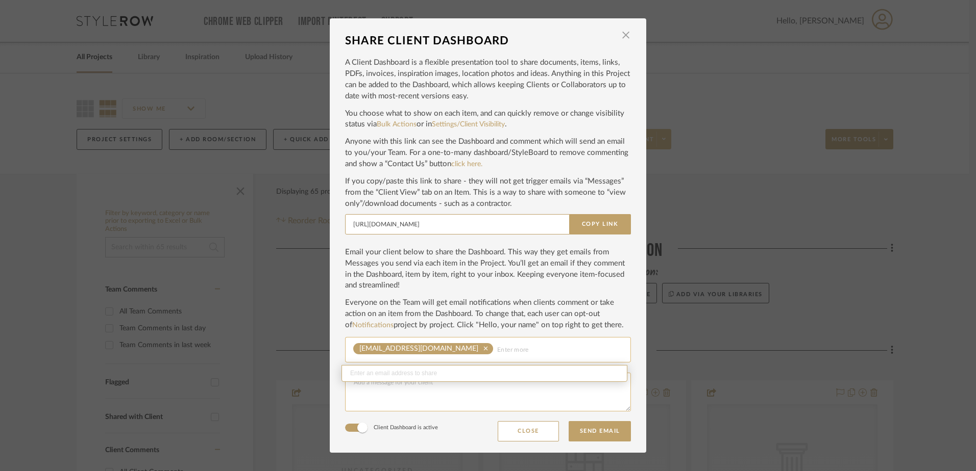
click at [461, 400] on textarea at bounding box center [488, 392] width 286 height 39
type textarea "B"
type textarea "Please see your client dashboard for our renovation project. I suggest bookmark…"
click at [585, 431] on button "Send Email" at bounding box center [599, 431] width 62 height 20
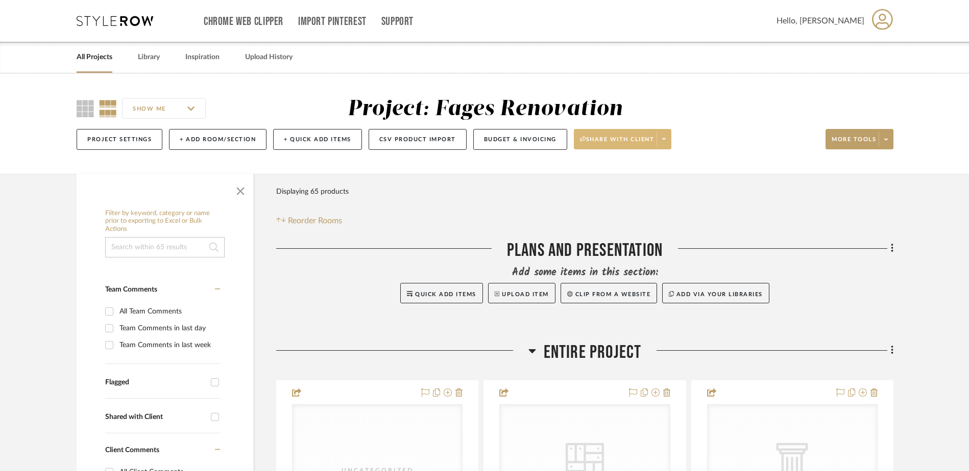
click at [146, 24] on icon at bounding box center [115, 21] width 77 height 10
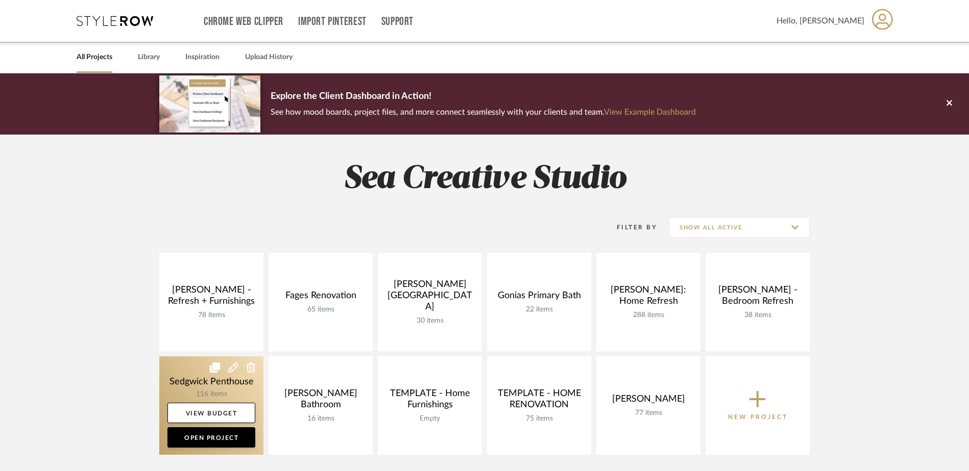
click at [184, 390] on link at bounding box center [211, 406] width 104 height 98
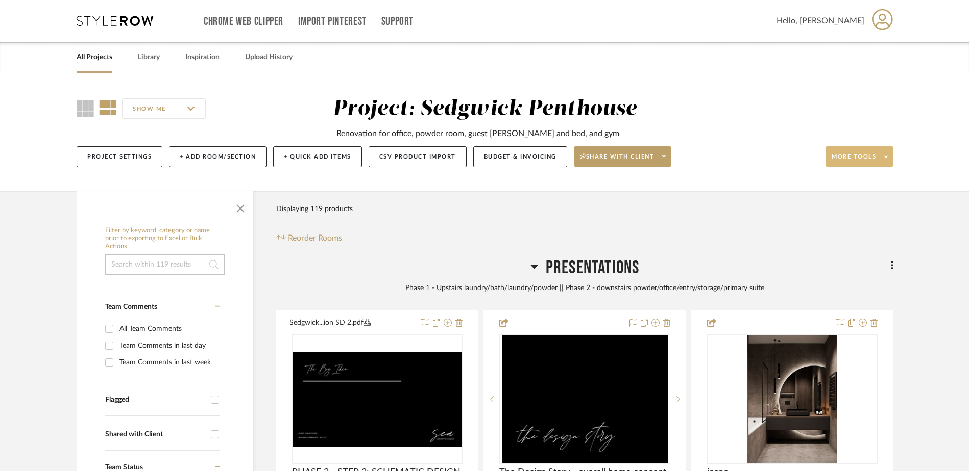
click at [886, 158] on icon at bounding box center [886, 157] width 4 height 2
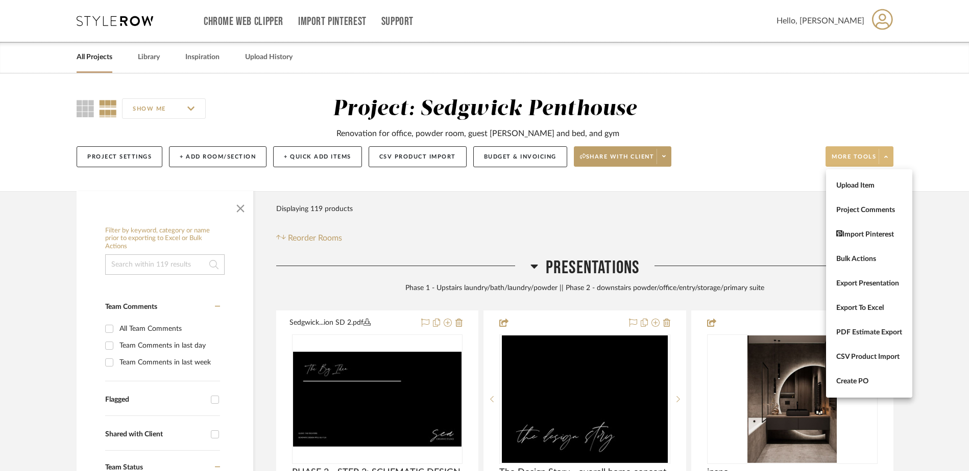
click at [934, 251] on div at bounding box center [484, 235] width 969 height 471
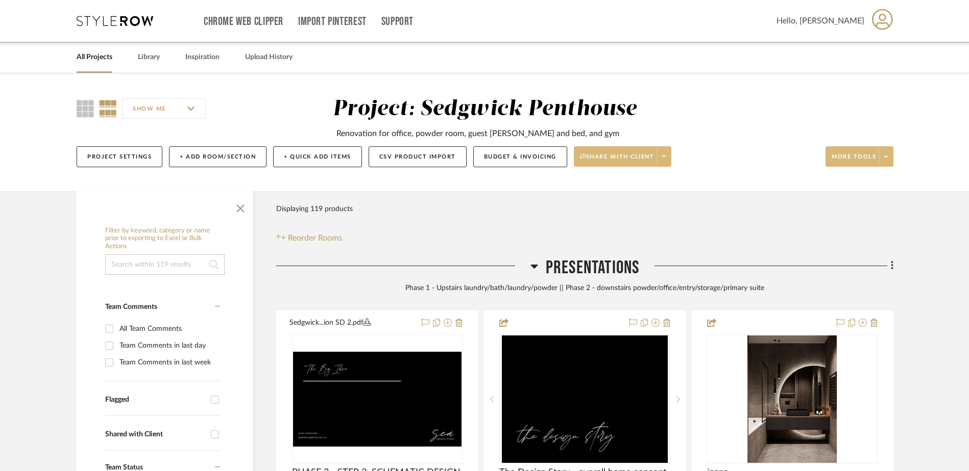
click at [668, 153] on span at bounding box center [663, 156] width 14 height 15
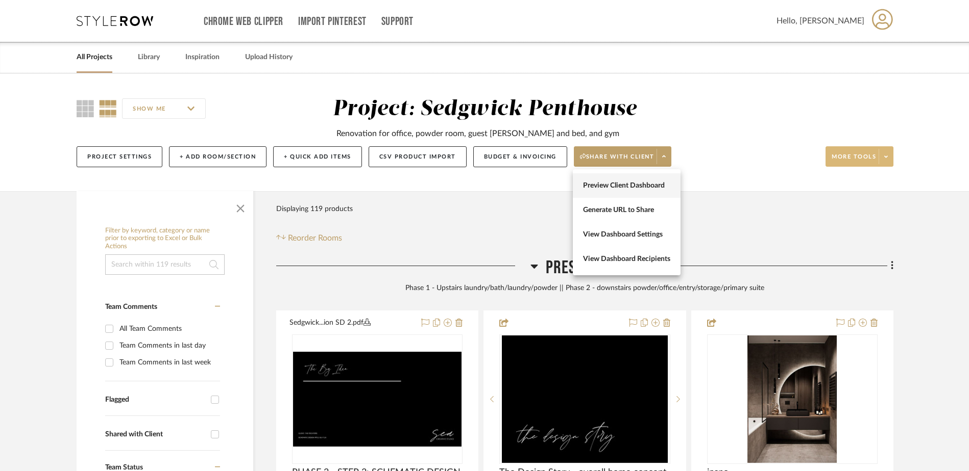
click at [640, 182] on span "Preview Client Dashboard" at bounding box center [626, 186] width 87 height 9
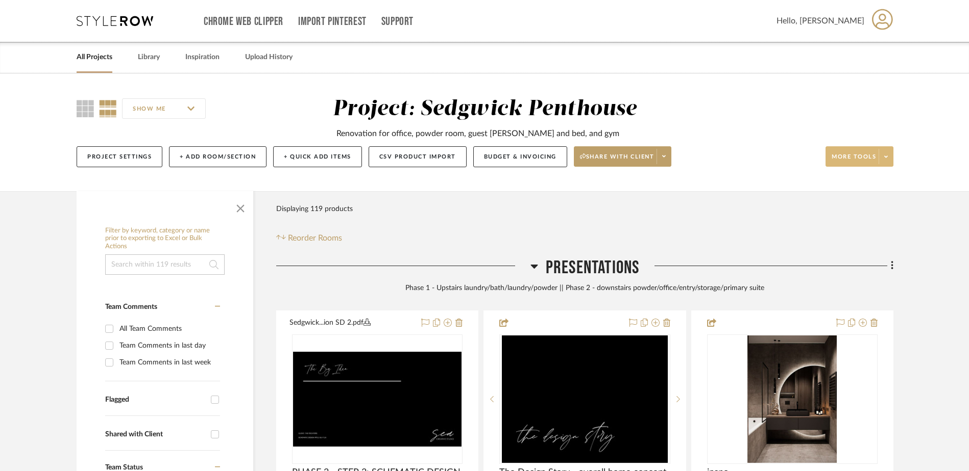
click at [118, 18] on icon at bounding box center [115, 21] width 77 height 10
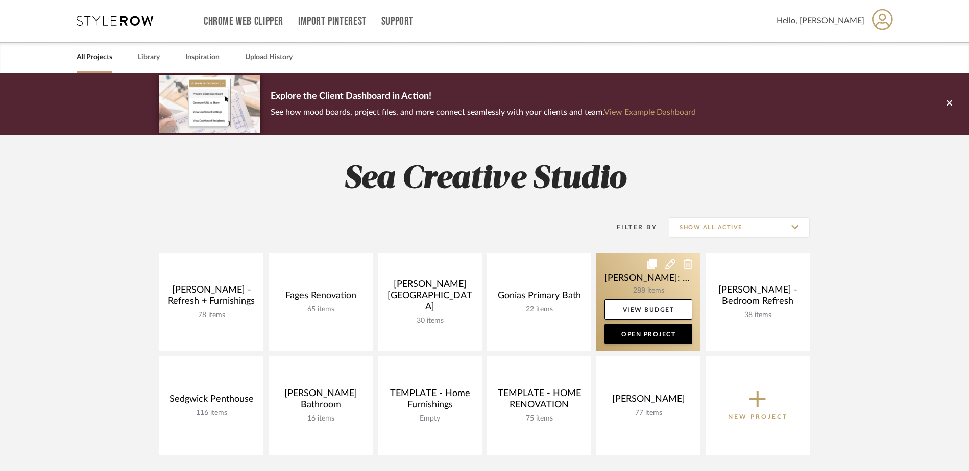
click at [647, 285] on link at bounding box center [648, 302] width 104 height 98
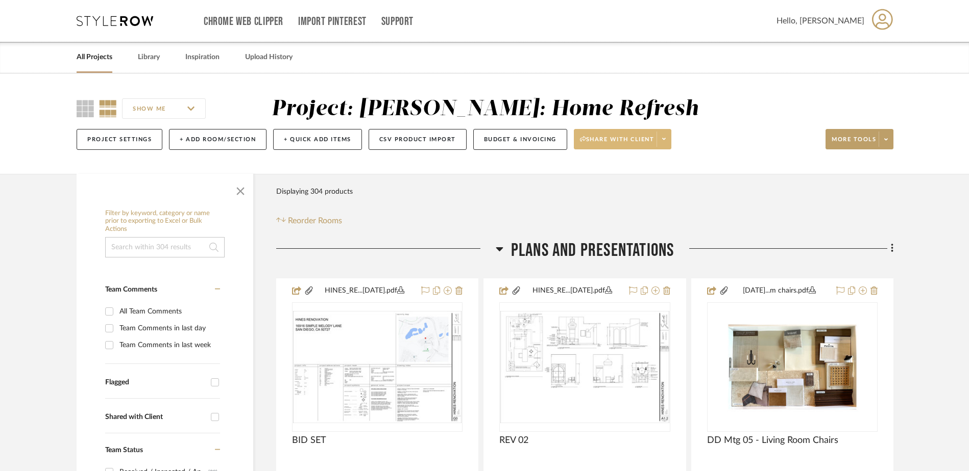
click at [668, 137] on span at bounding box center [663, 139] width 14 height 15
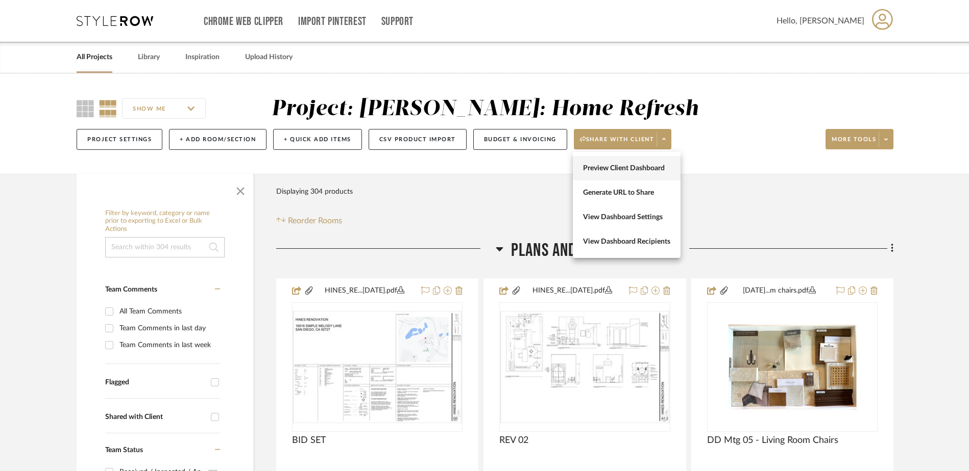
click at [638, 169] on span "Preview Client Dashboard" at bounding box center [626, 168] width 87 height 9
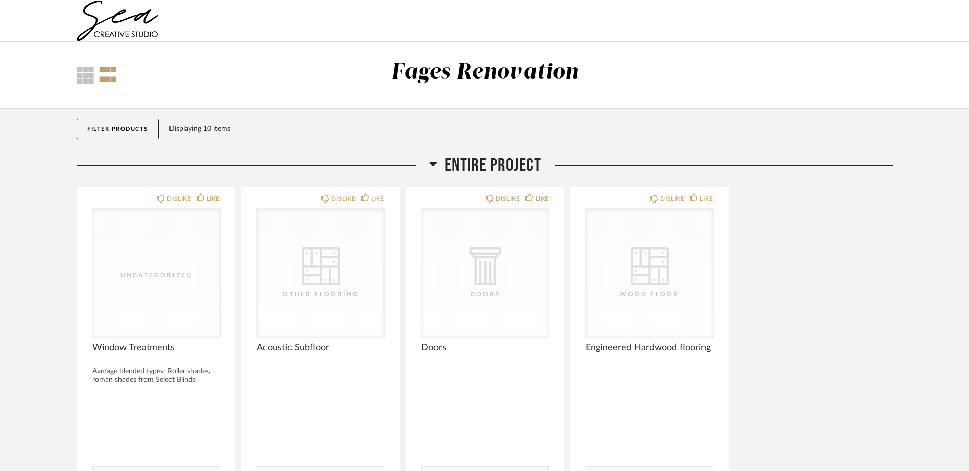
drag, startPoint x: 654, startPoint y: 127, endPoint x: 644, endPoint y: 125, distance: 10.5
click at [654, 127] on div "Displaying 10 items" at bounding box center [528, 128] width 719 height 11
click at [132, 25] on img at bounding box center [118, 21] width 82 height 41
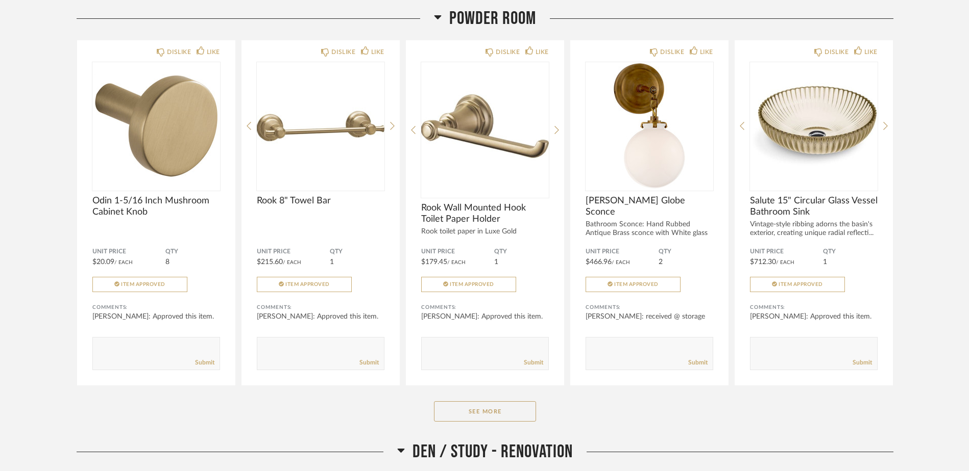
scroll to position [2143, 0]
